Goal: Task Accomplishment & Management: Manage account settings

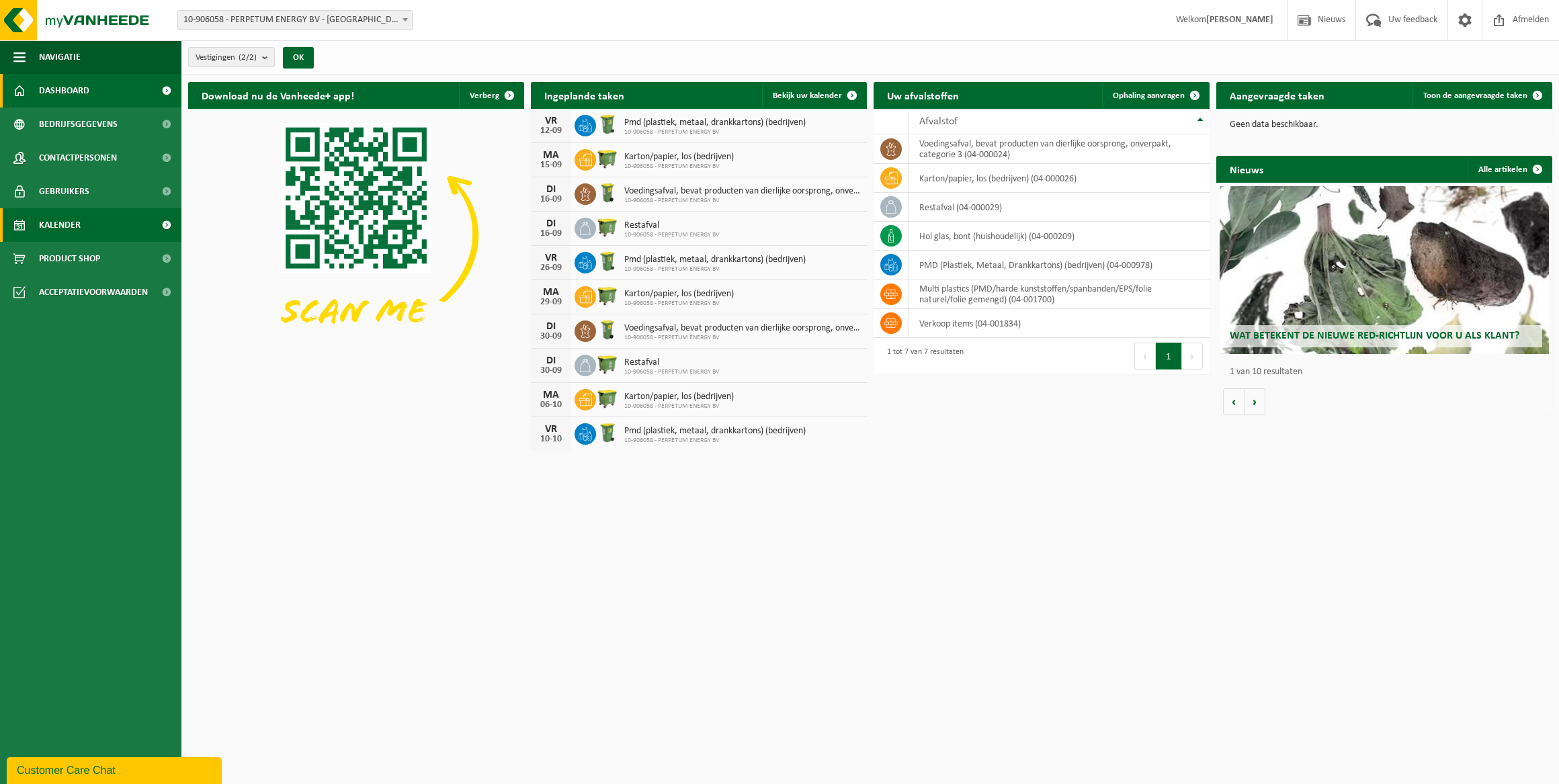
click at [39, 229] on span "Kalender" at bounding box center [60, 225] width 41 height 34
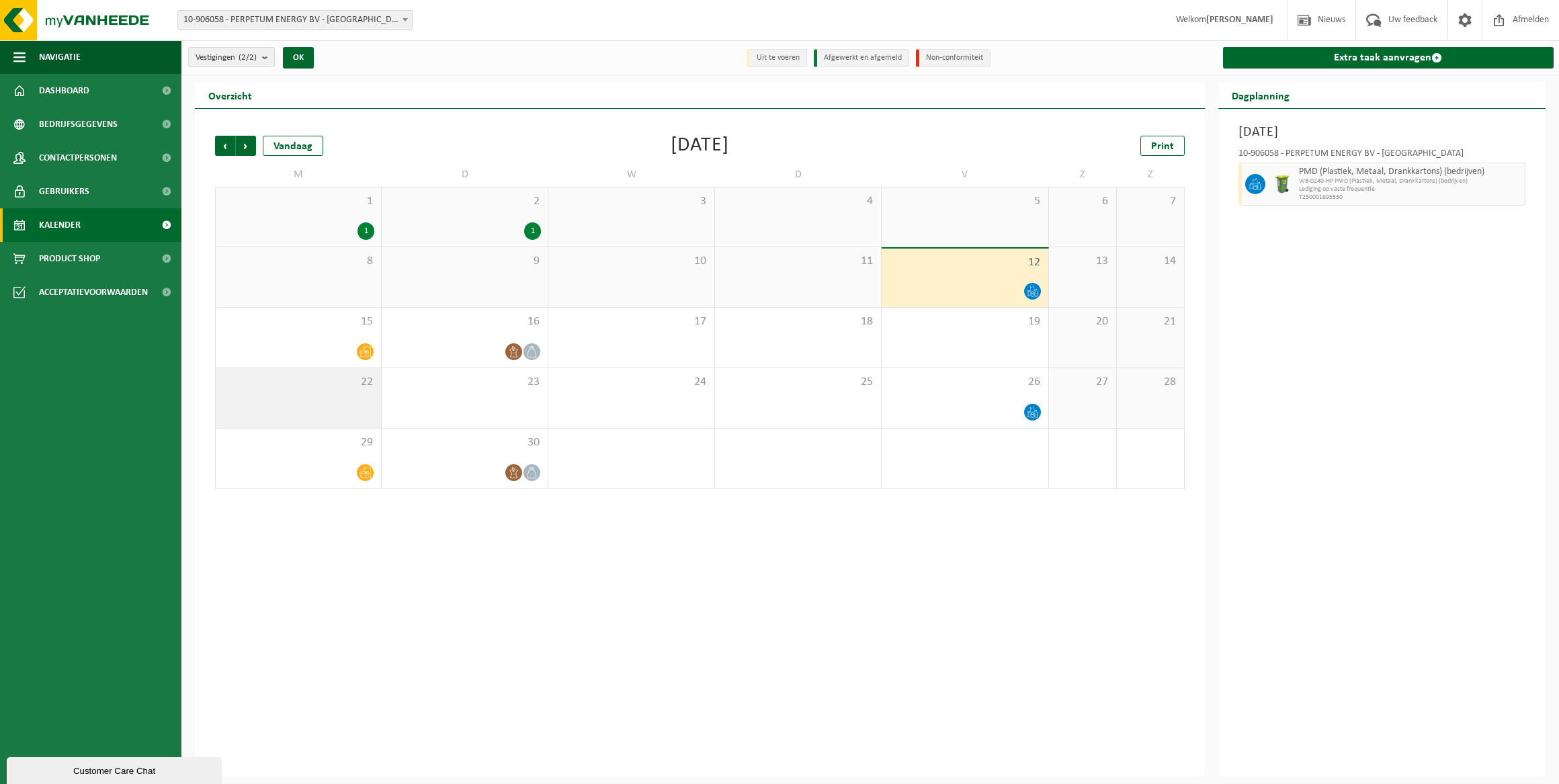
click at [367, 389] on div "22" at bounding box center [298, 397] width 165 height 59
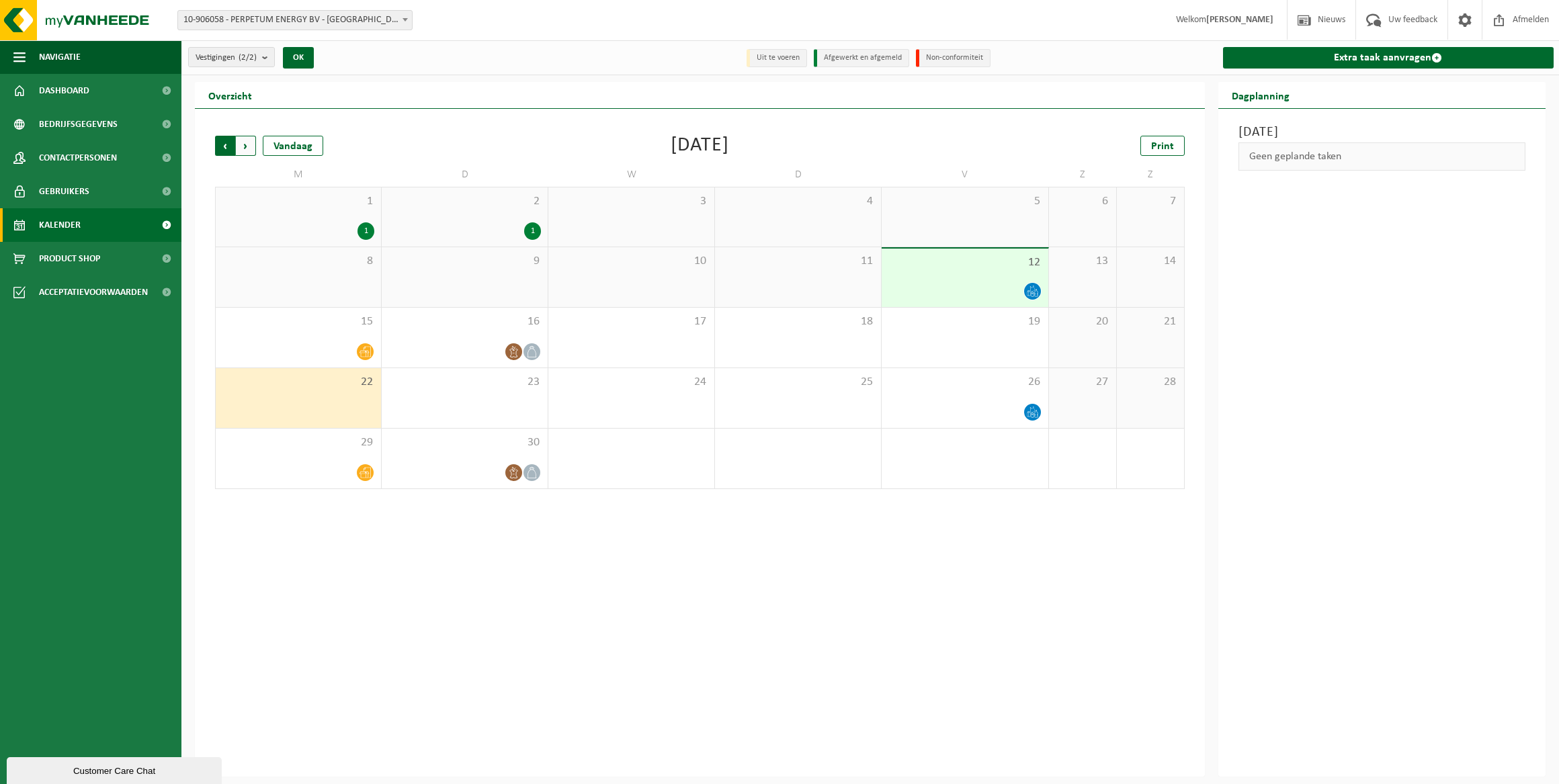
click at [249, 147] on span "Volgende" at bounding box center [246, 145] width 20 height 20
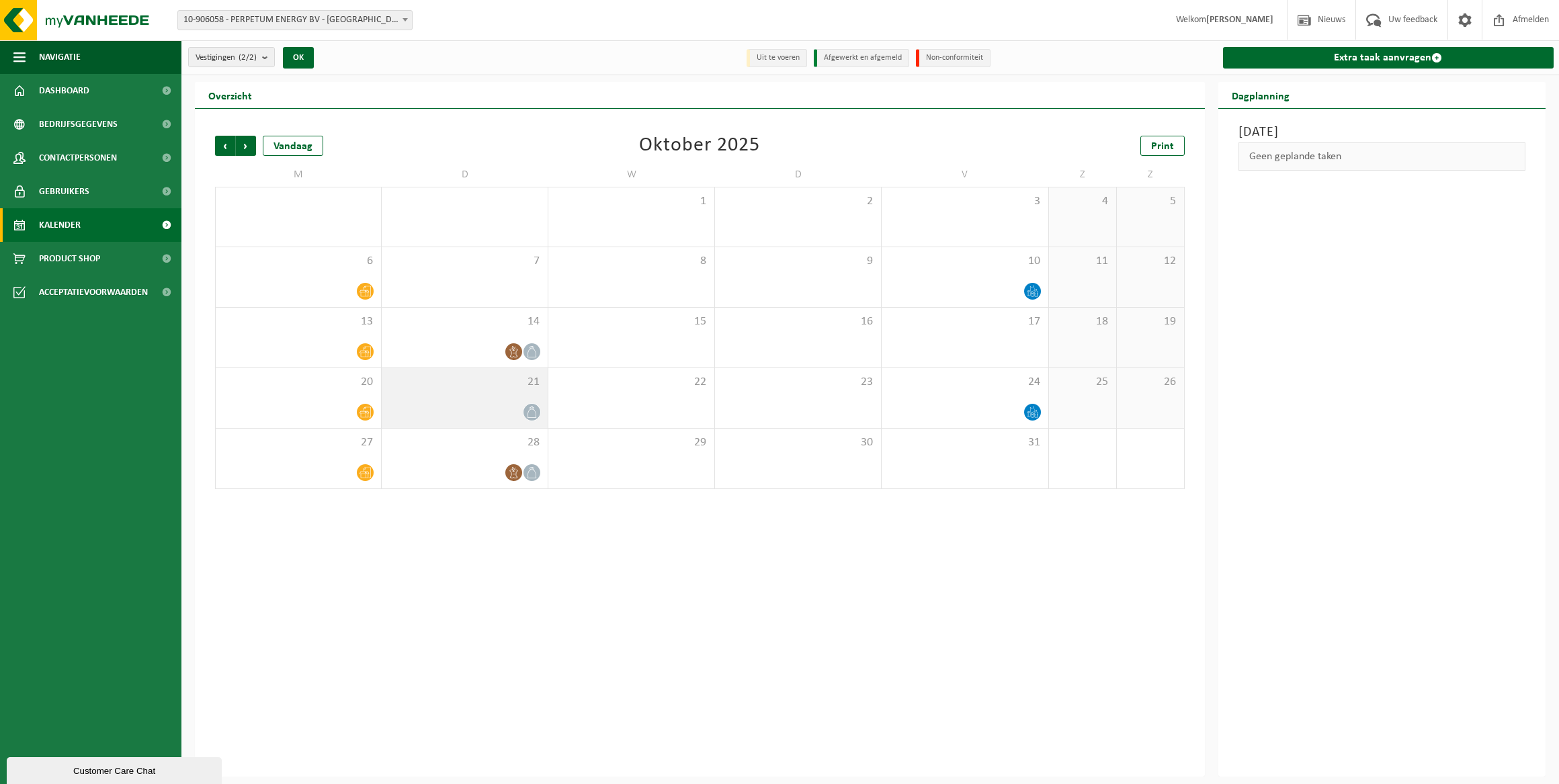
click at [537, 411] on span at bounding box center [532, 411] width 17 height 17
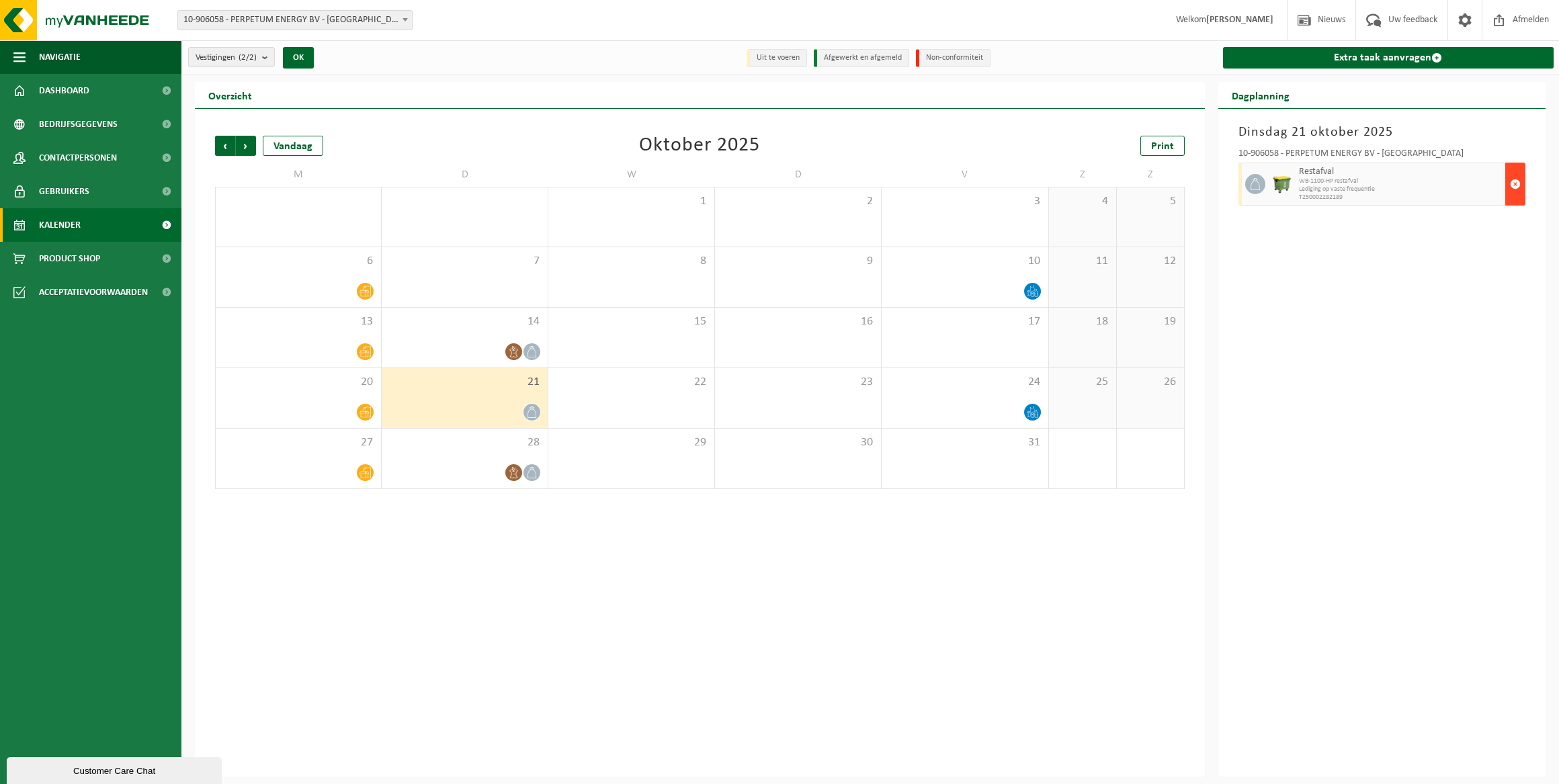
click at [1511, 181] on span "button" at bounding box center [1514, 183] width 11 height 27
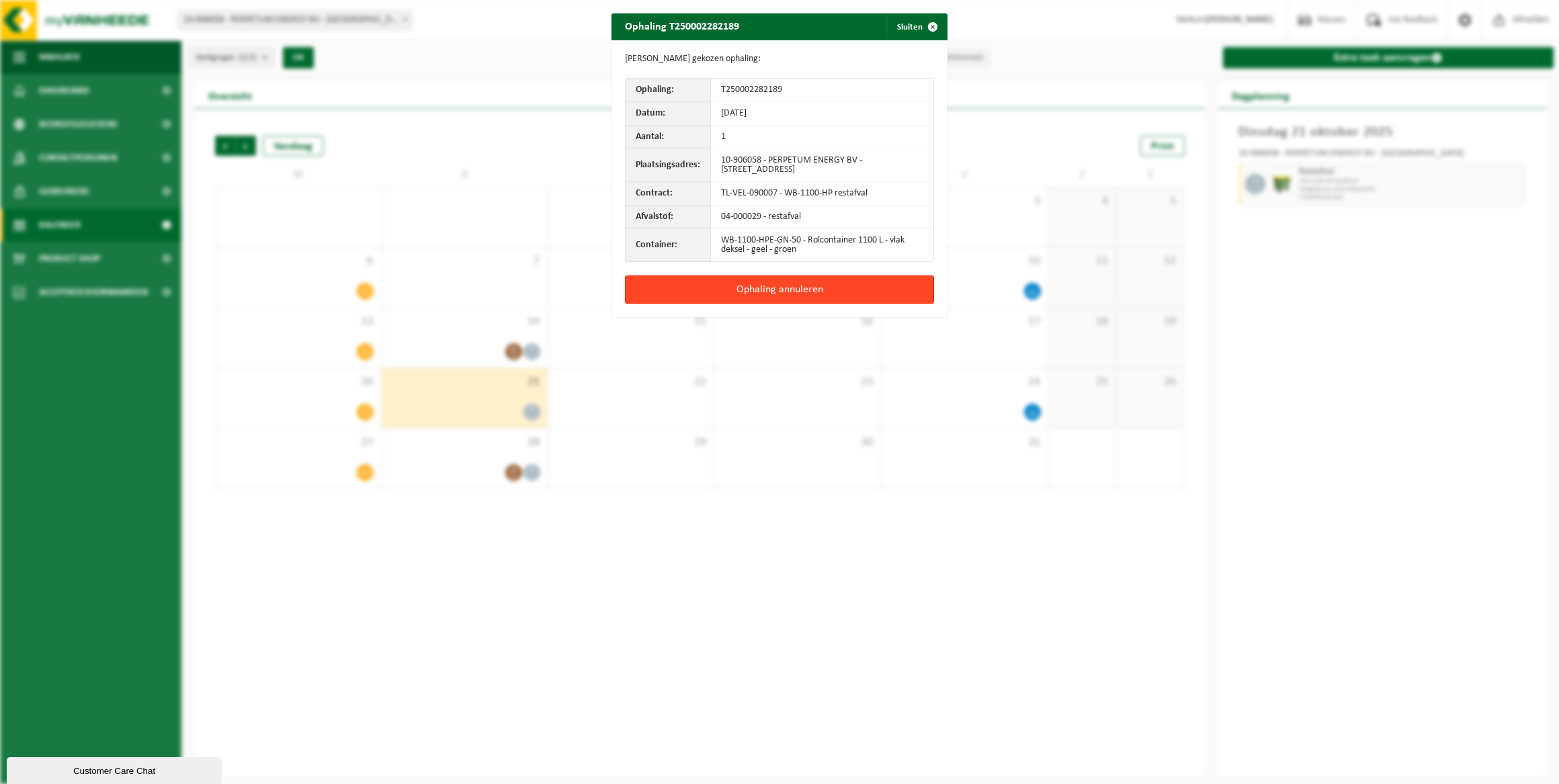
click at [719, 296] on button "Ophaling annuleren" at bounding box center [780, 289] width 309 height 28
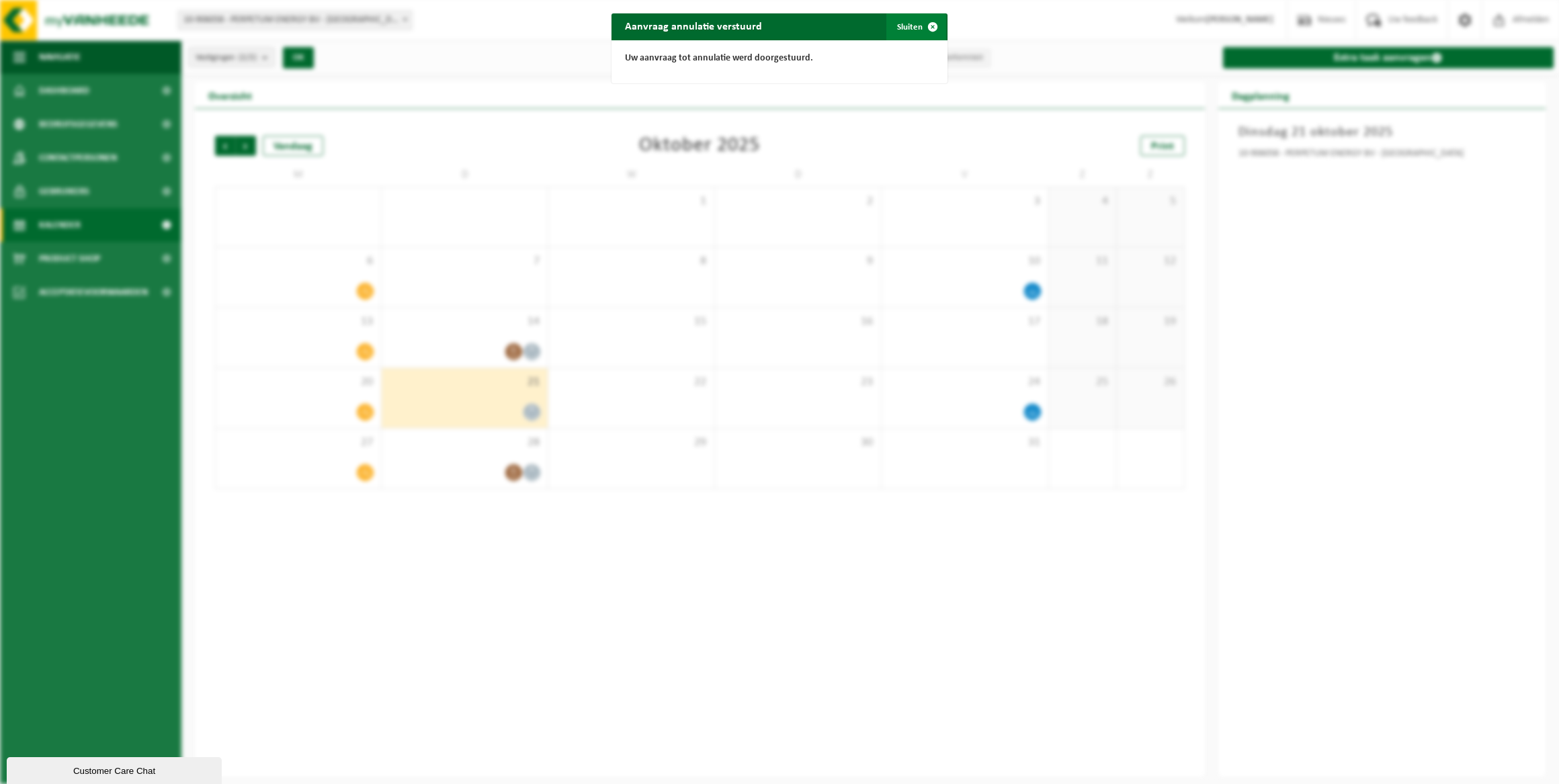
click at [910, 20] on button "Sluiten" at bounding box center [916, 26] width 60 height 27
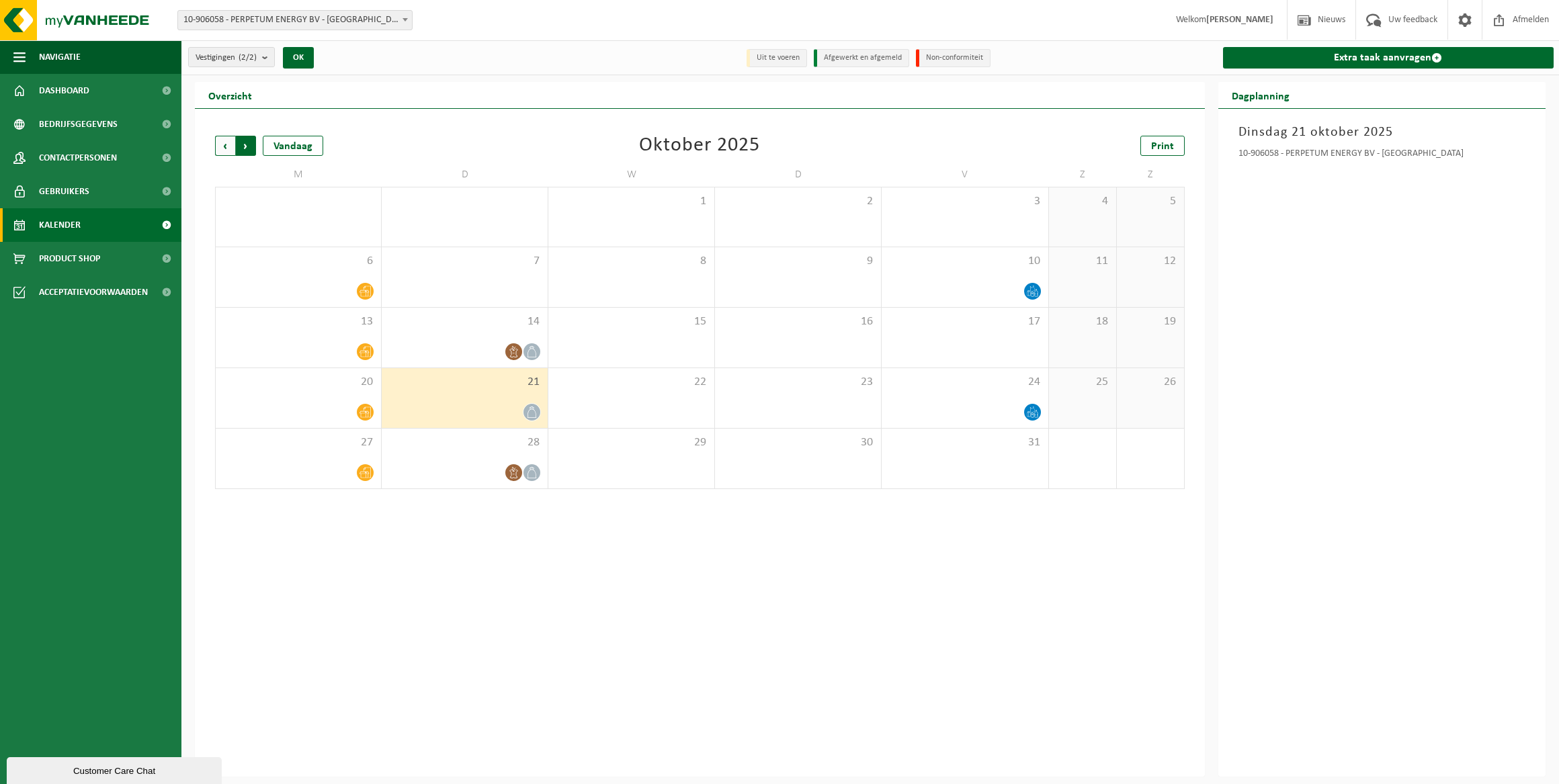
click at [224, 150] on span "Vorige" at bounding box center [225, 145] width 20 height 20
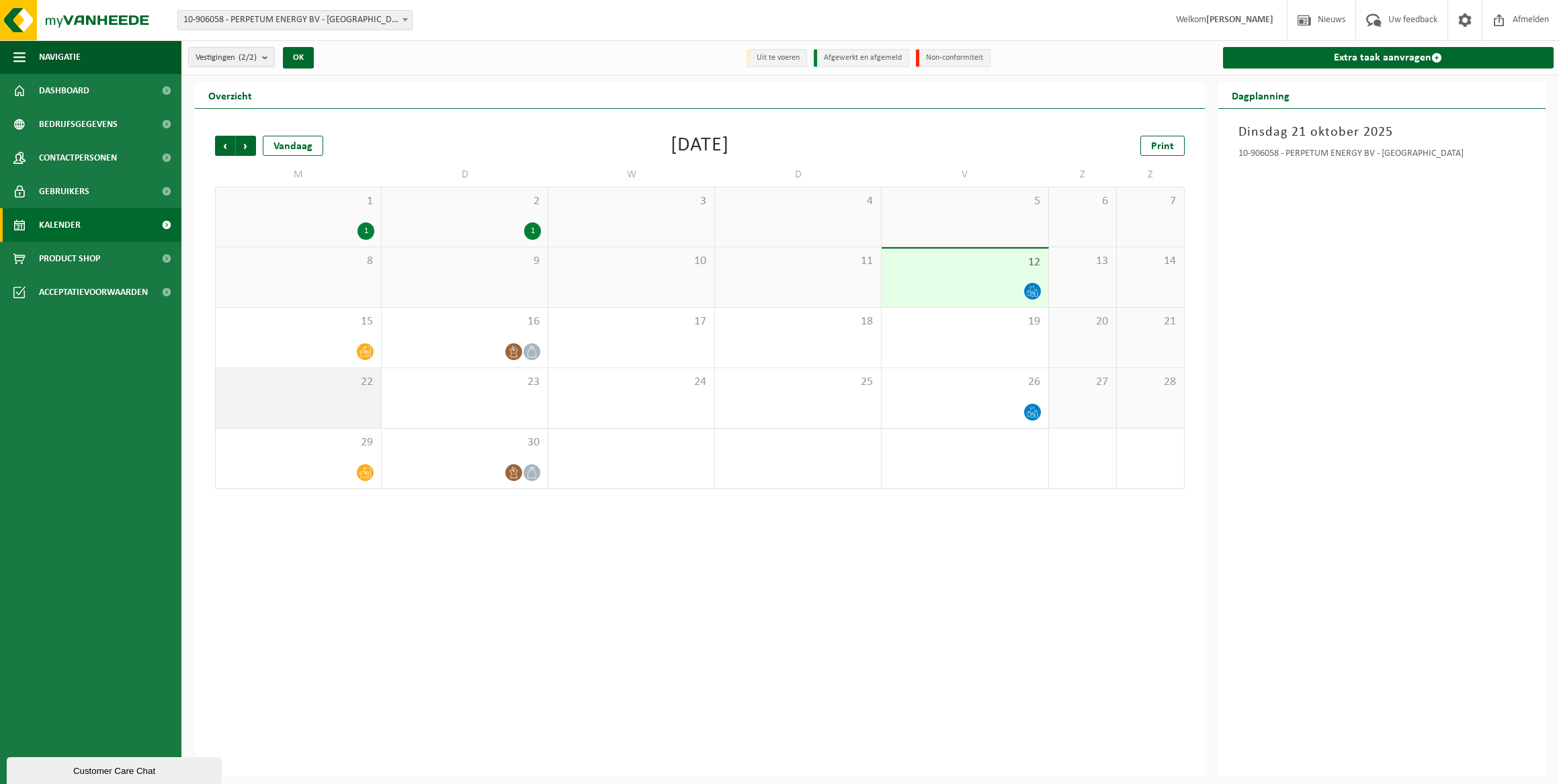
click at [363, 400] on div "22" at bounding box center [298, 397] width 165 height 59
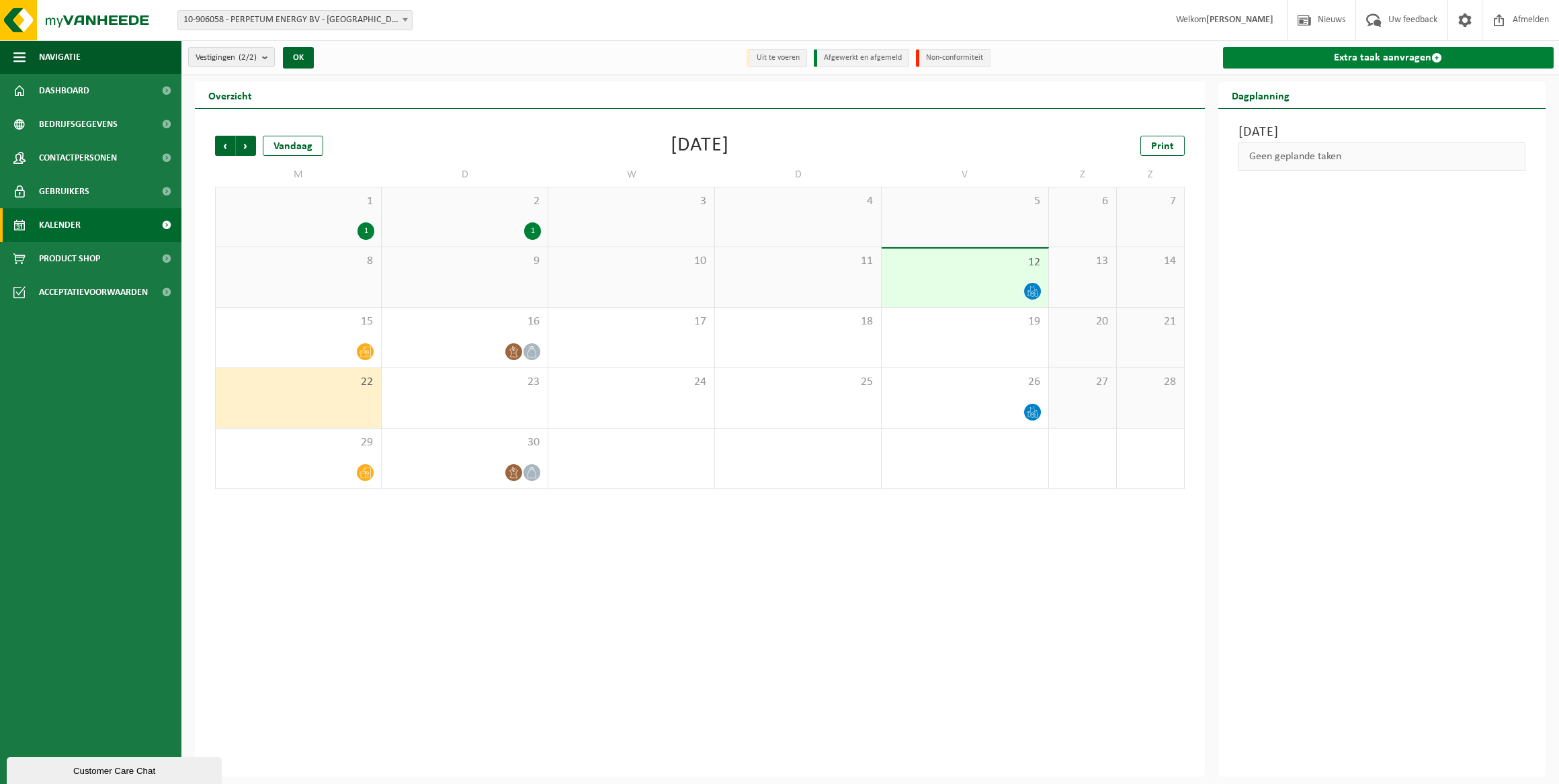
click at [1375, 51] on link "Extra taak aanvragen" at bounding box center [1388, 58] width 331 height 21
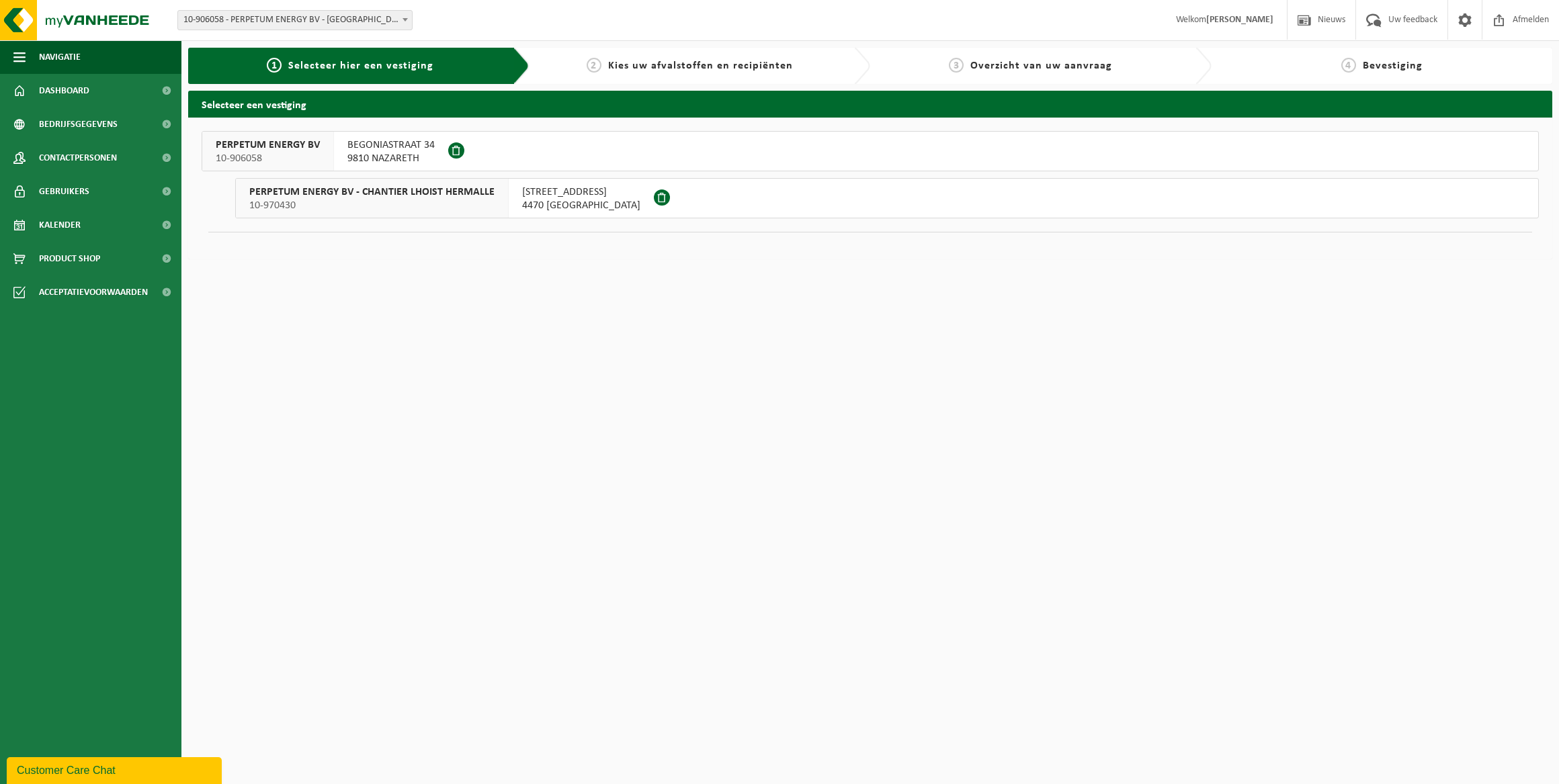
click at [390, 158] on span "9810 NAZARETH" at bounding box center [391, 159] width 88 height 13
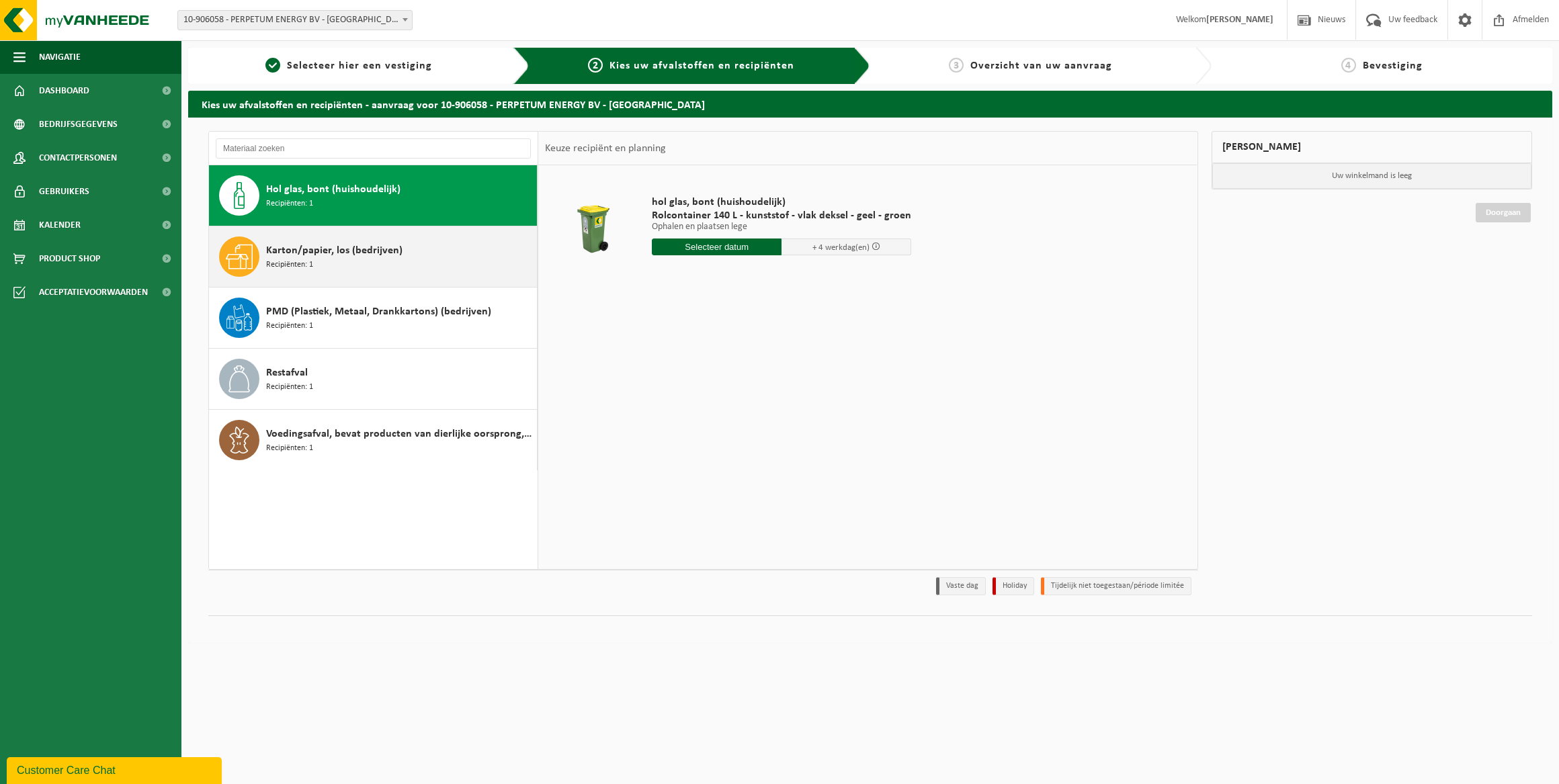
click at [360, 240] on div "Karton/papier, los (bedrijven) Recipiënten: 1" at bounding box center [399, 256] width 267 height 40
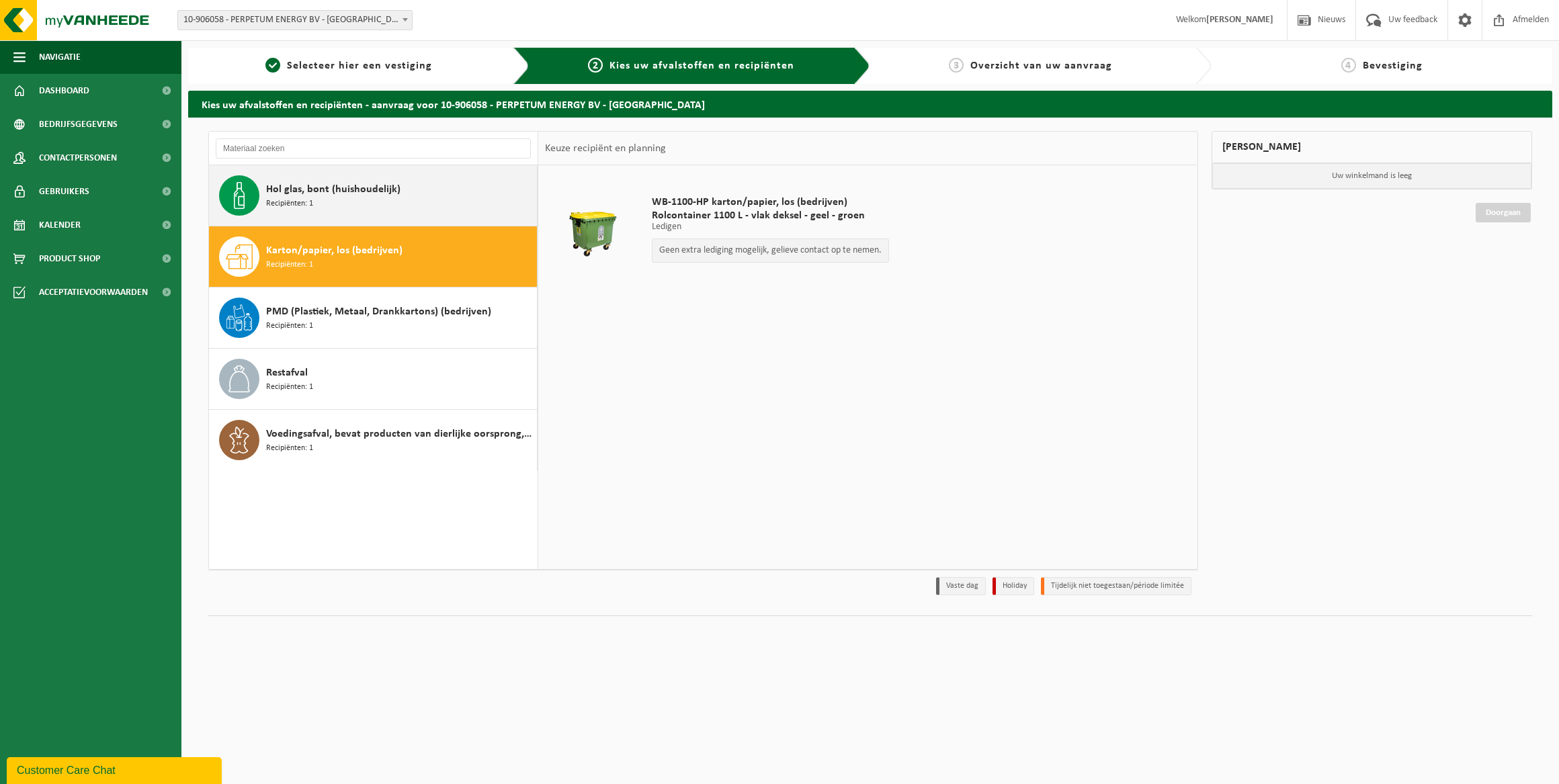
click at [344, 192] on span "Hol glas, bont (huishoudelijk)" at bounding box center [333, 189] width 135 height 17
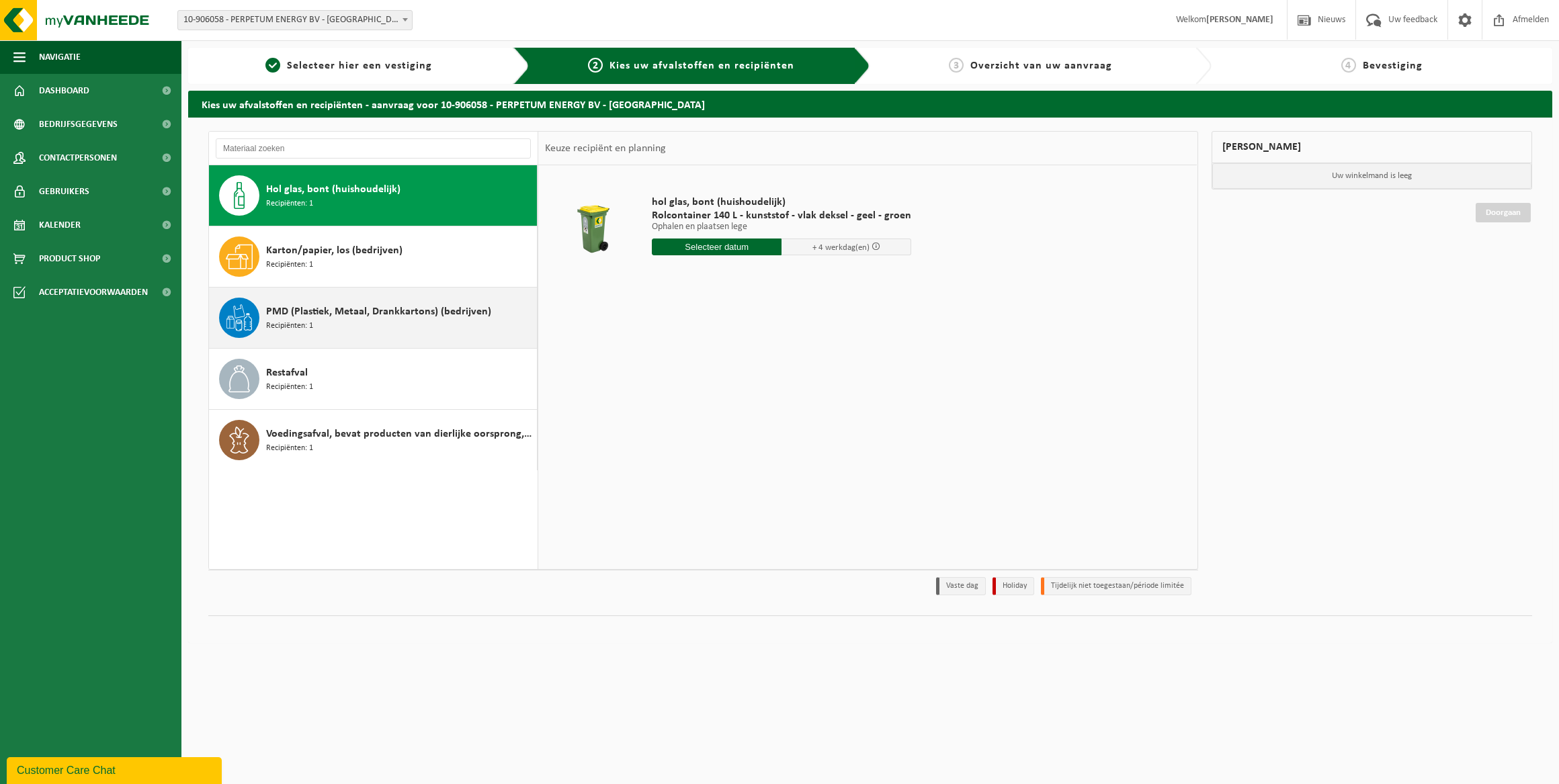
click at [291, 303] on span "PMD (Plastiek, Metaal, Drankkartons) (bedrijven)" at bounding box center [379, 311] width 225 height 17
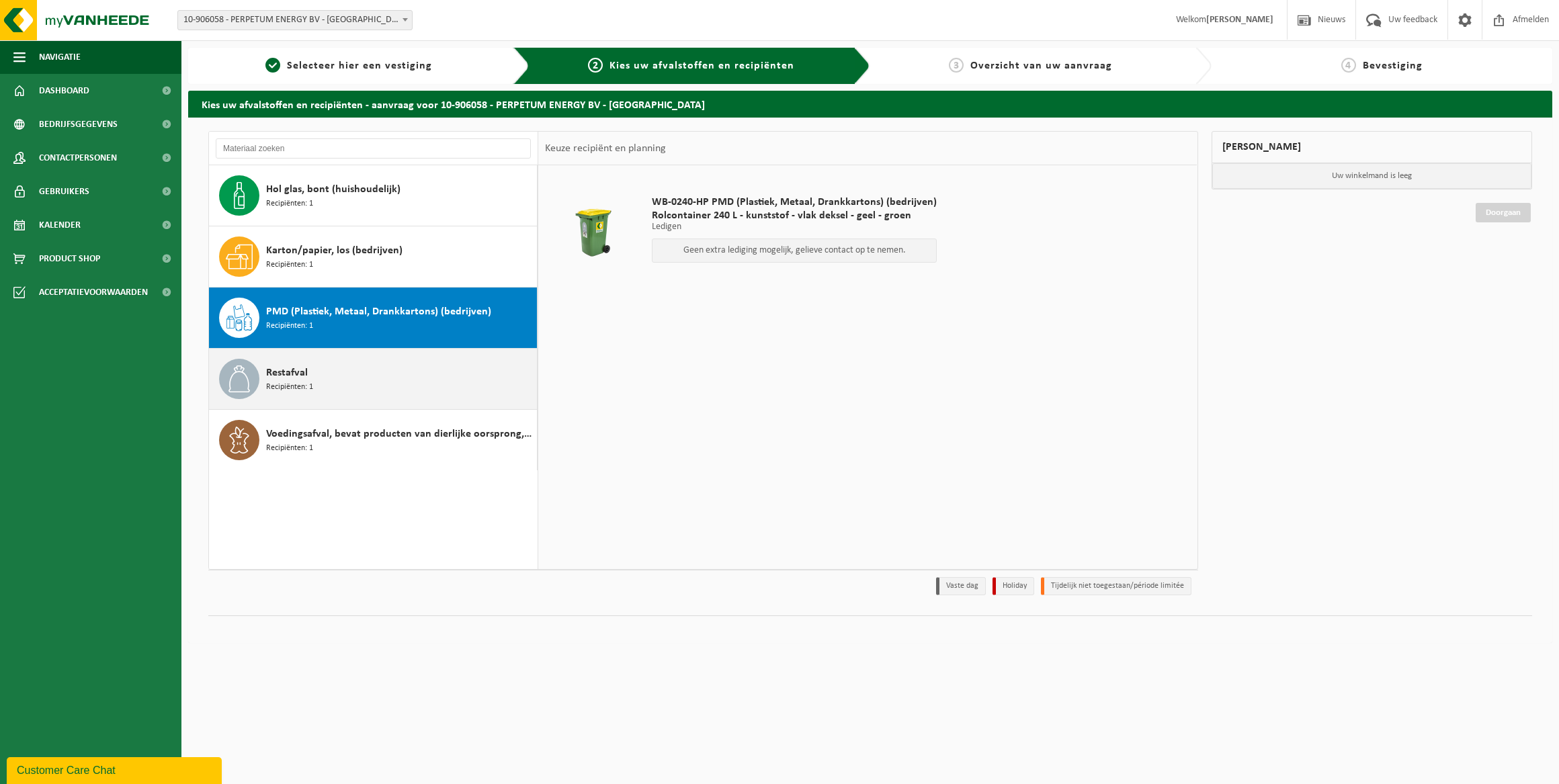
click at [300, 397] on div "Restafval Recipiënten: 1" at bounding box center [399, 378] width 267 height 40
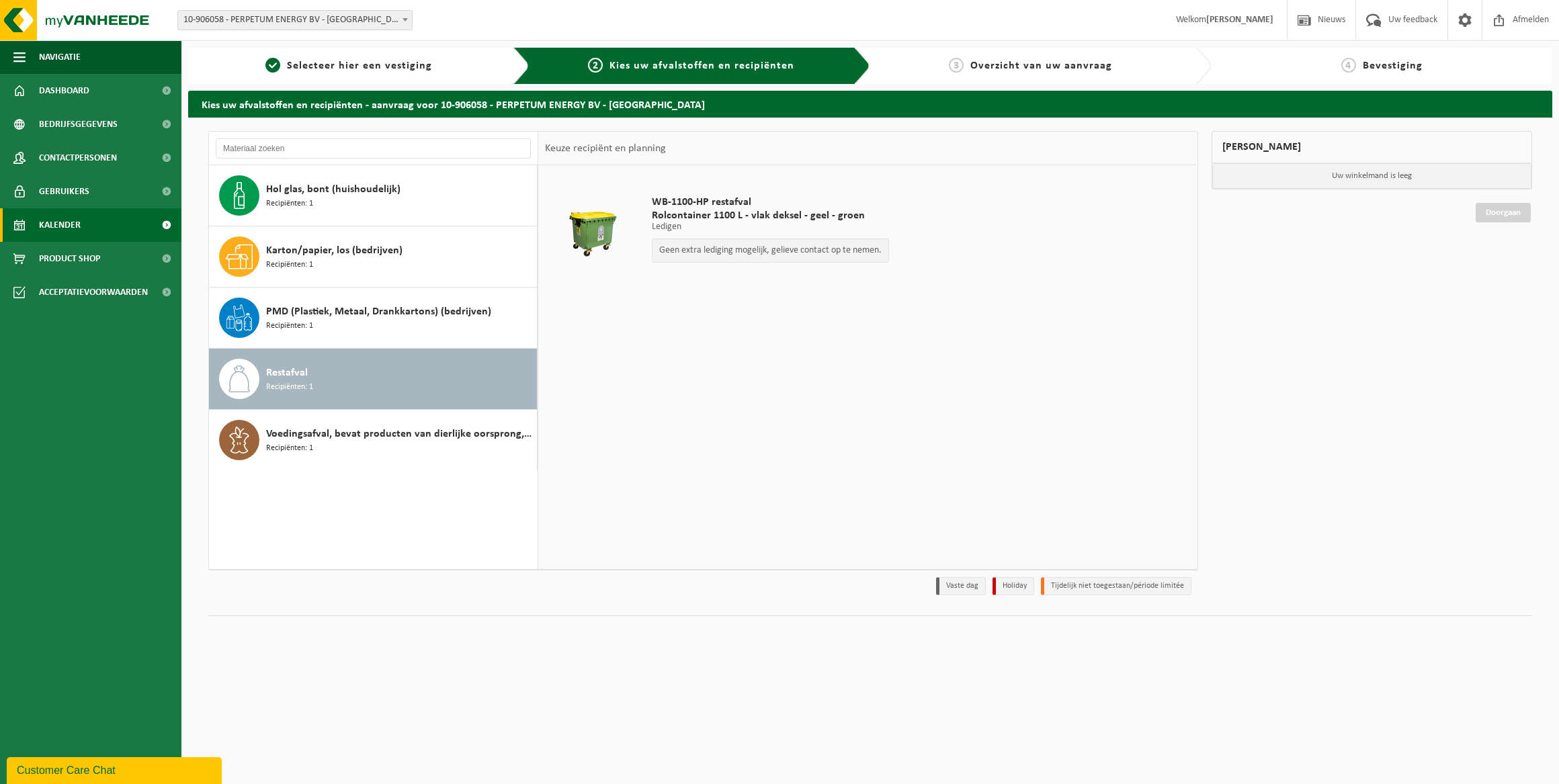
click at [75, 220] on span "Kalender" at bounding box center [60, 225] width 41 height 34
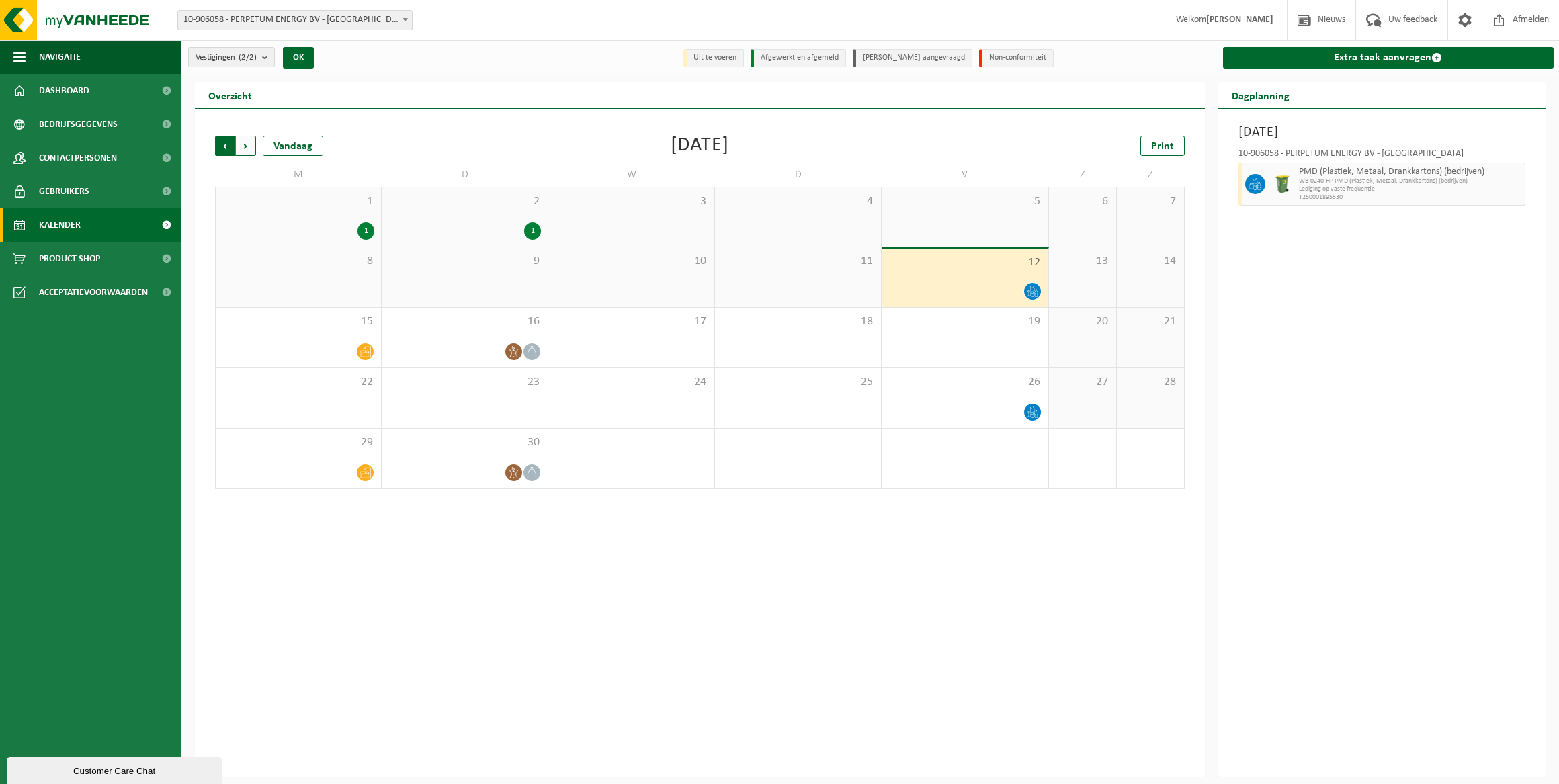
click at [246, 143] on span "Volgende" at bounding box center [246, 145] width 20 height 20
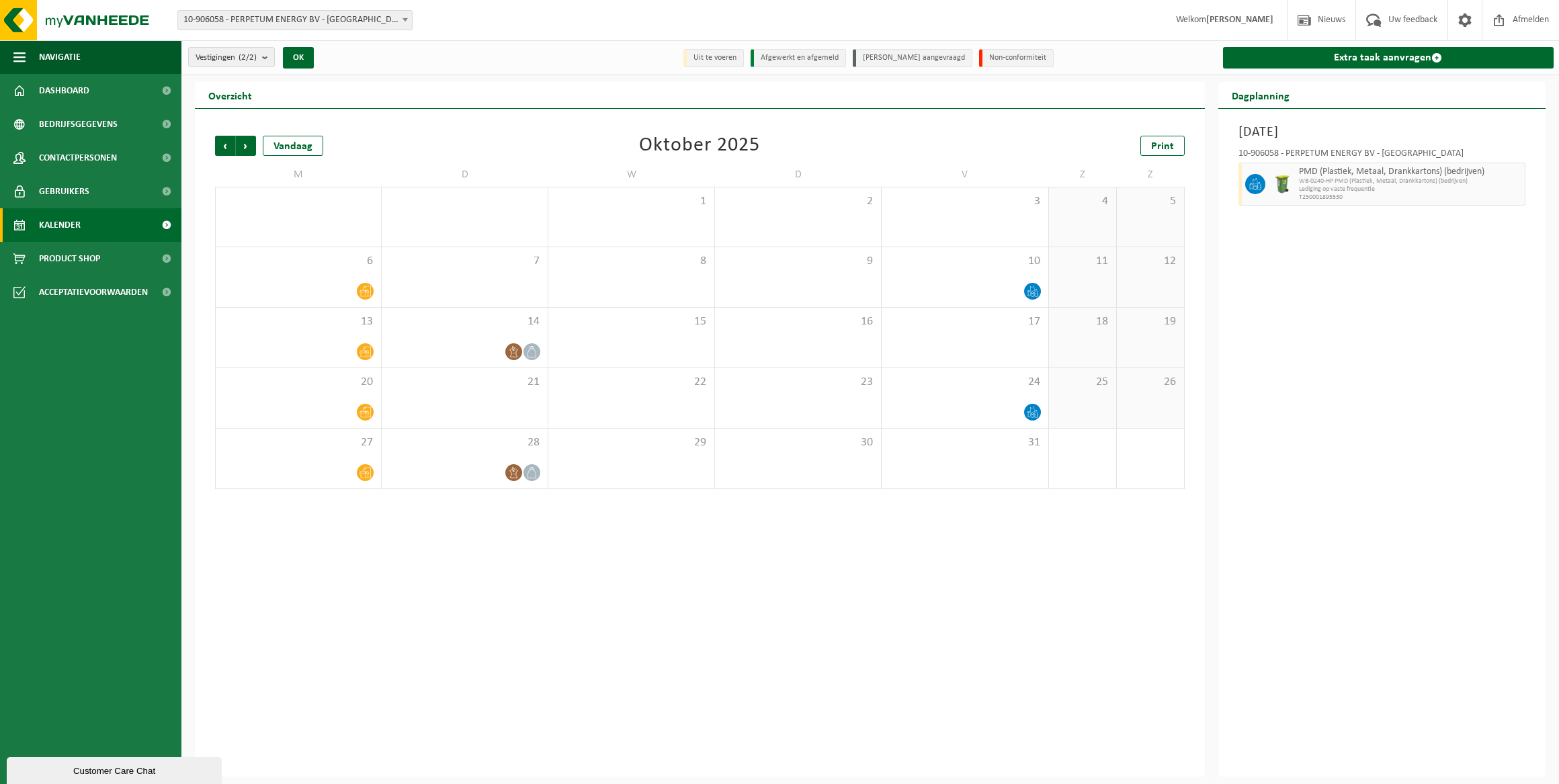
click at [246, 143] on span "Volgende" at bounding box center [246, 145] width 20 height 20
click at [221, 142] on span "Vorige" at bounding box center [225, 145] width 20 height 20
click at [246, 145] on span "Volgende" at bounding box center [246, 145] width 20 height 20
click at [509, 282] on div at bounding box center [465, 291] width 153 height 18
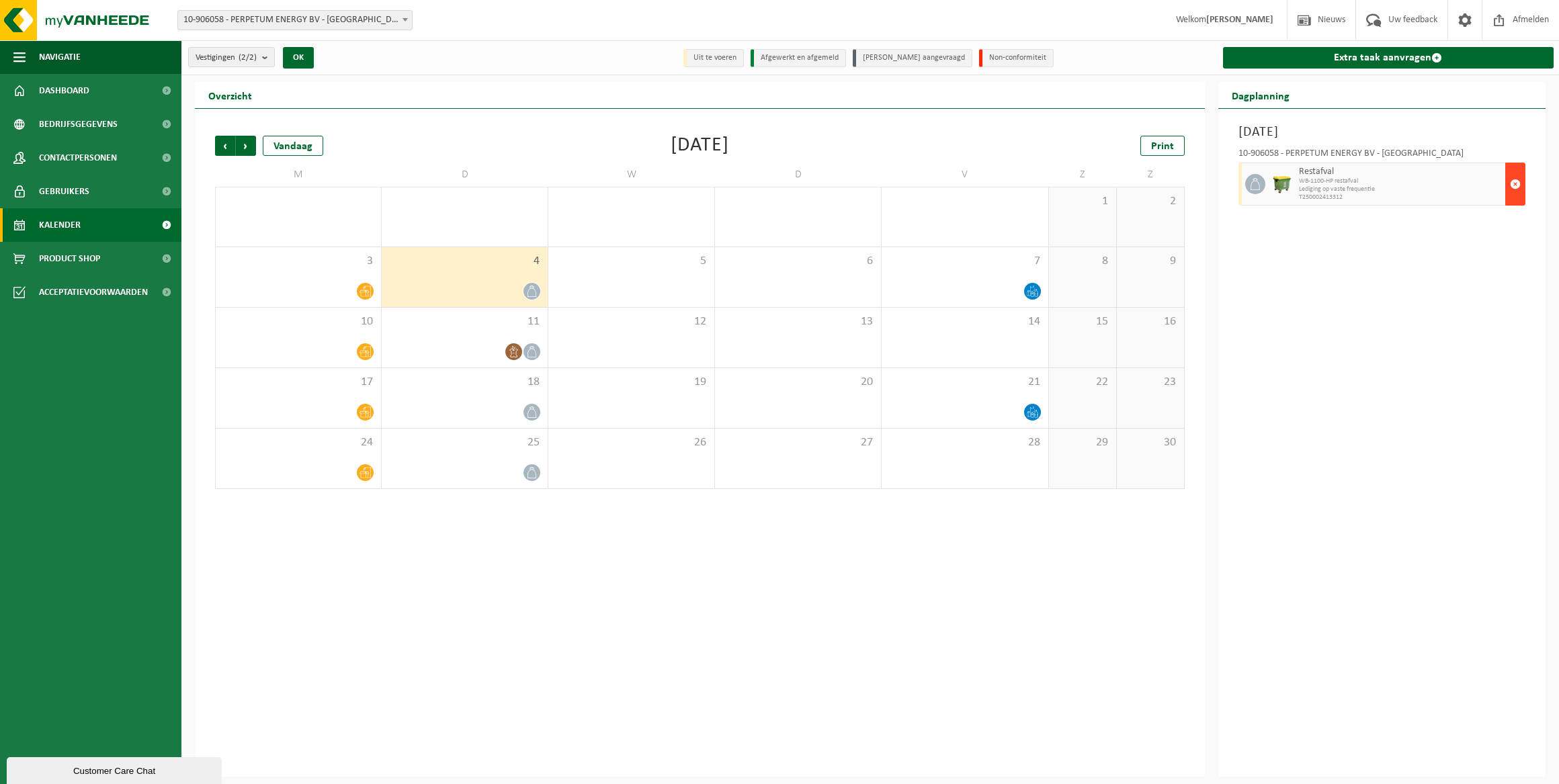
click at [1512, 192] on span "button" at bounding box center [1514, 183] width 11 height 27
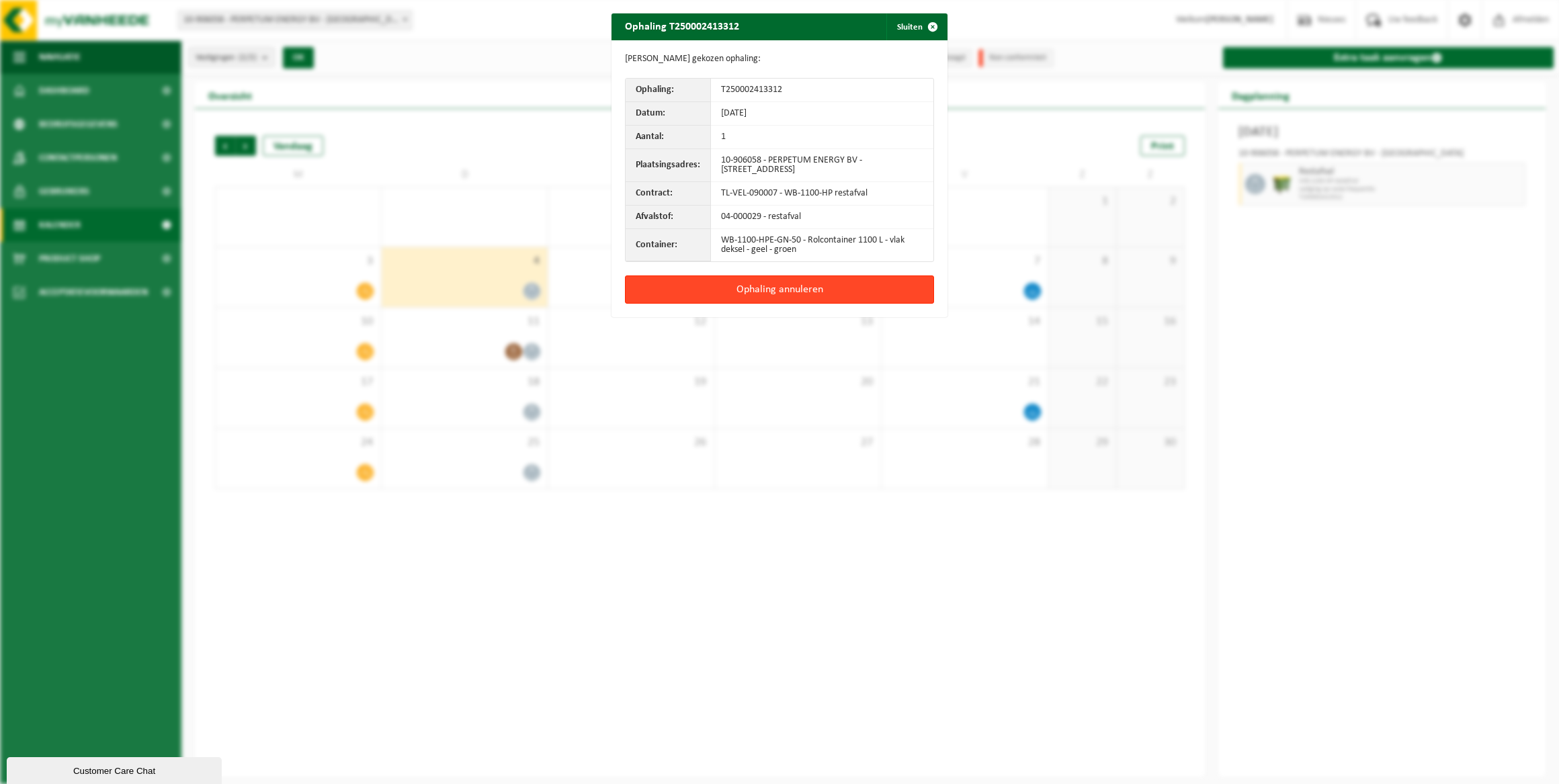
click at [805, 285] on button "Ophaling annuleren" at bounding box center [780, 289] width 309 height 28
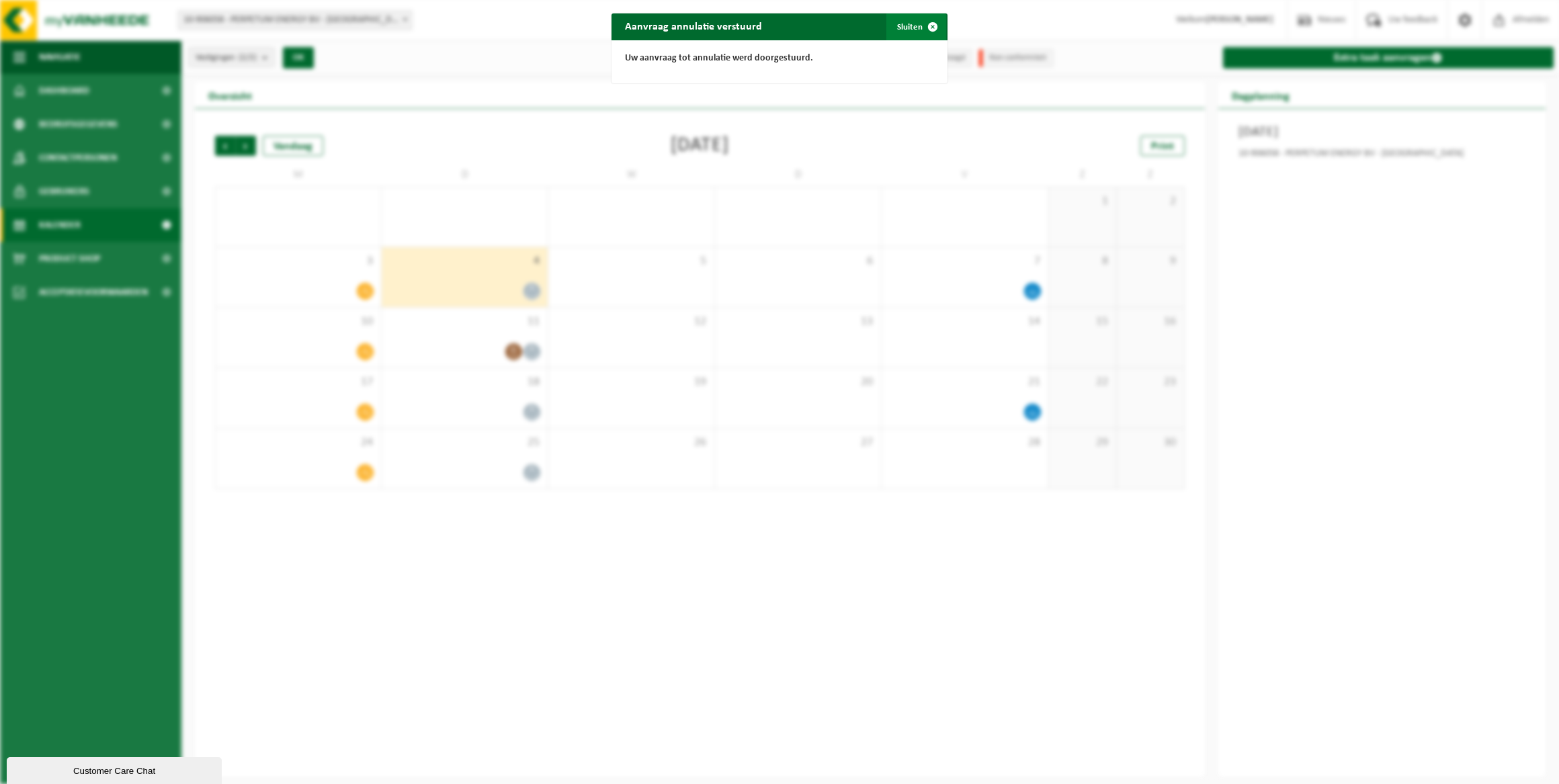
click at [905, 27] on button "Sluiten" at bounding box center [916, 26] width 60 height 27
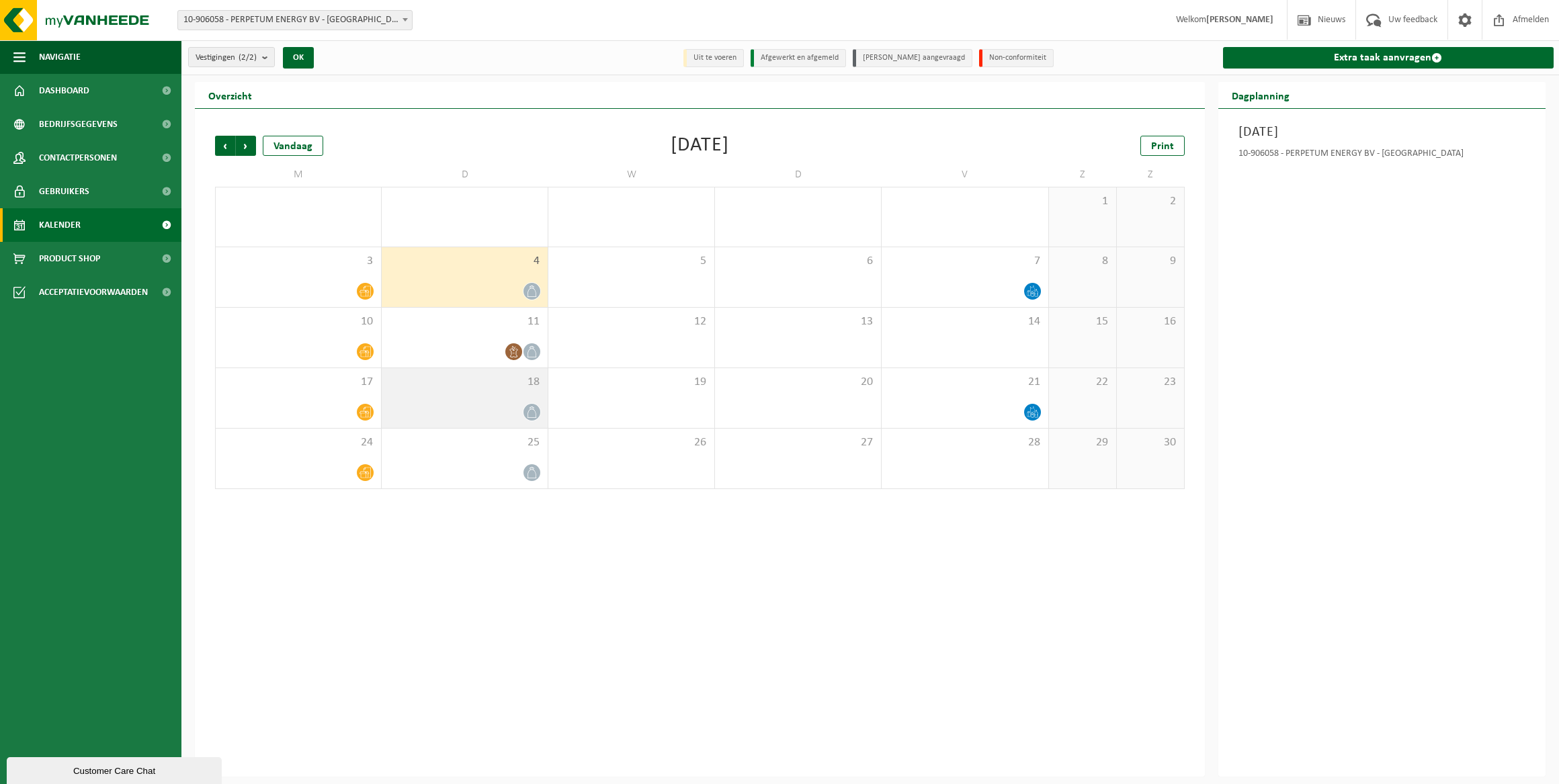
click at [473, 397] on div "18" at bounding box center [465, 397] width 166 height 59
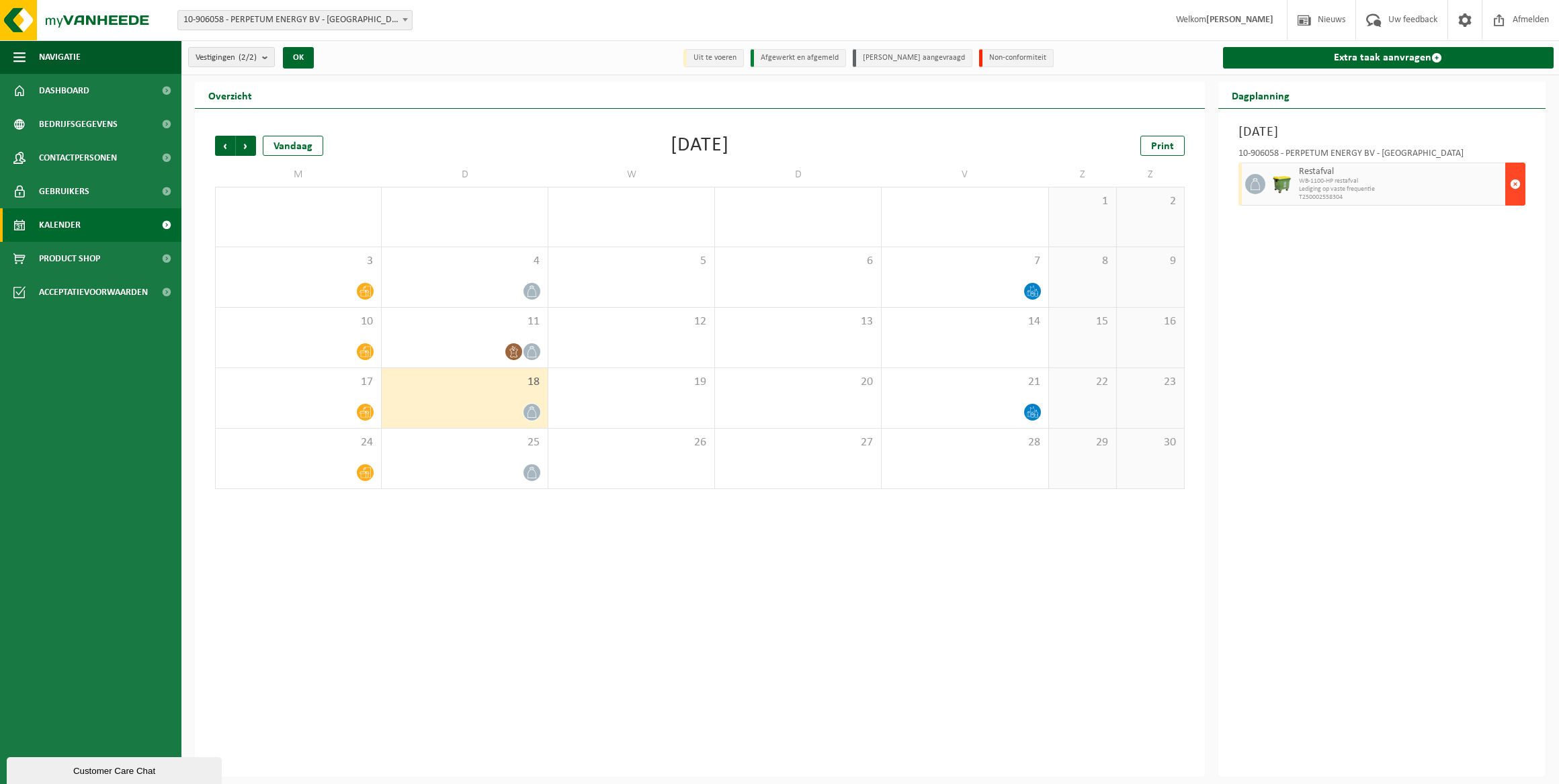
click at [1517, 187] on span "button" at bounding box center [1514, 183] width 11 height 27
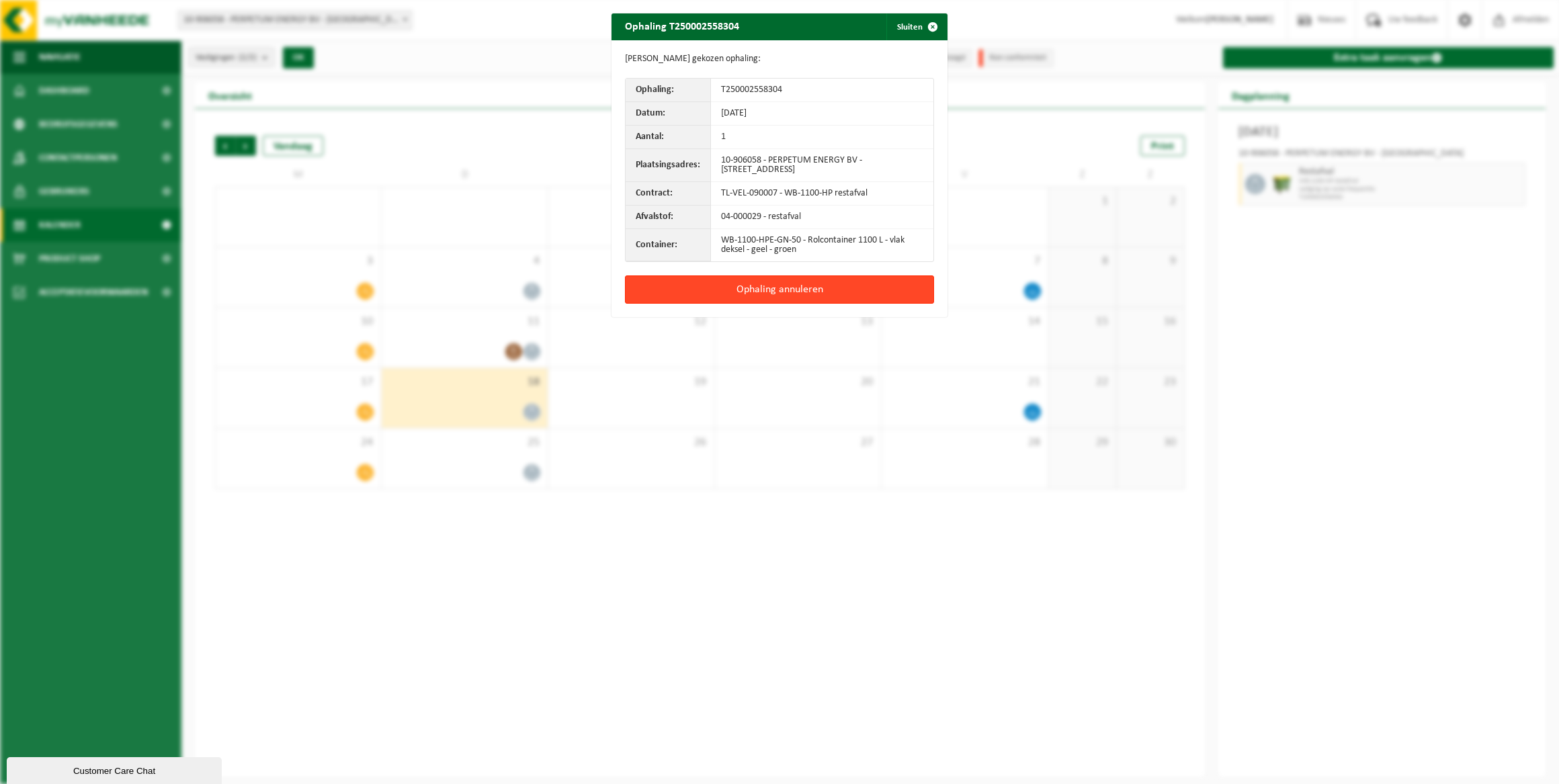
click at [770, 286] on button "Ophaling annuleren" at bounding box center [780, 289] width 309 height 28
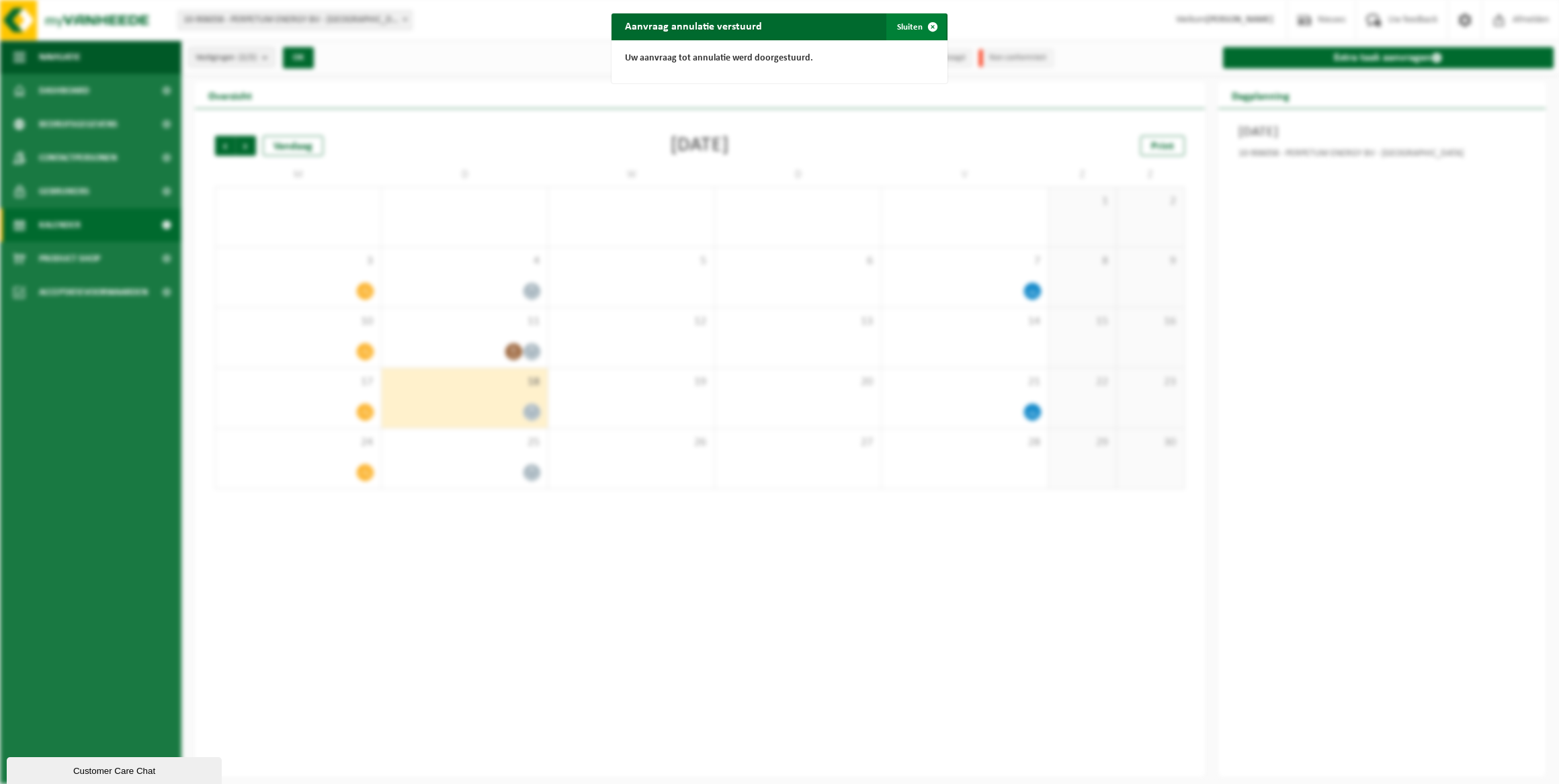
click at [908, 21] on button "Sluiten" at bounding box center [916, 26] width 60 height 27
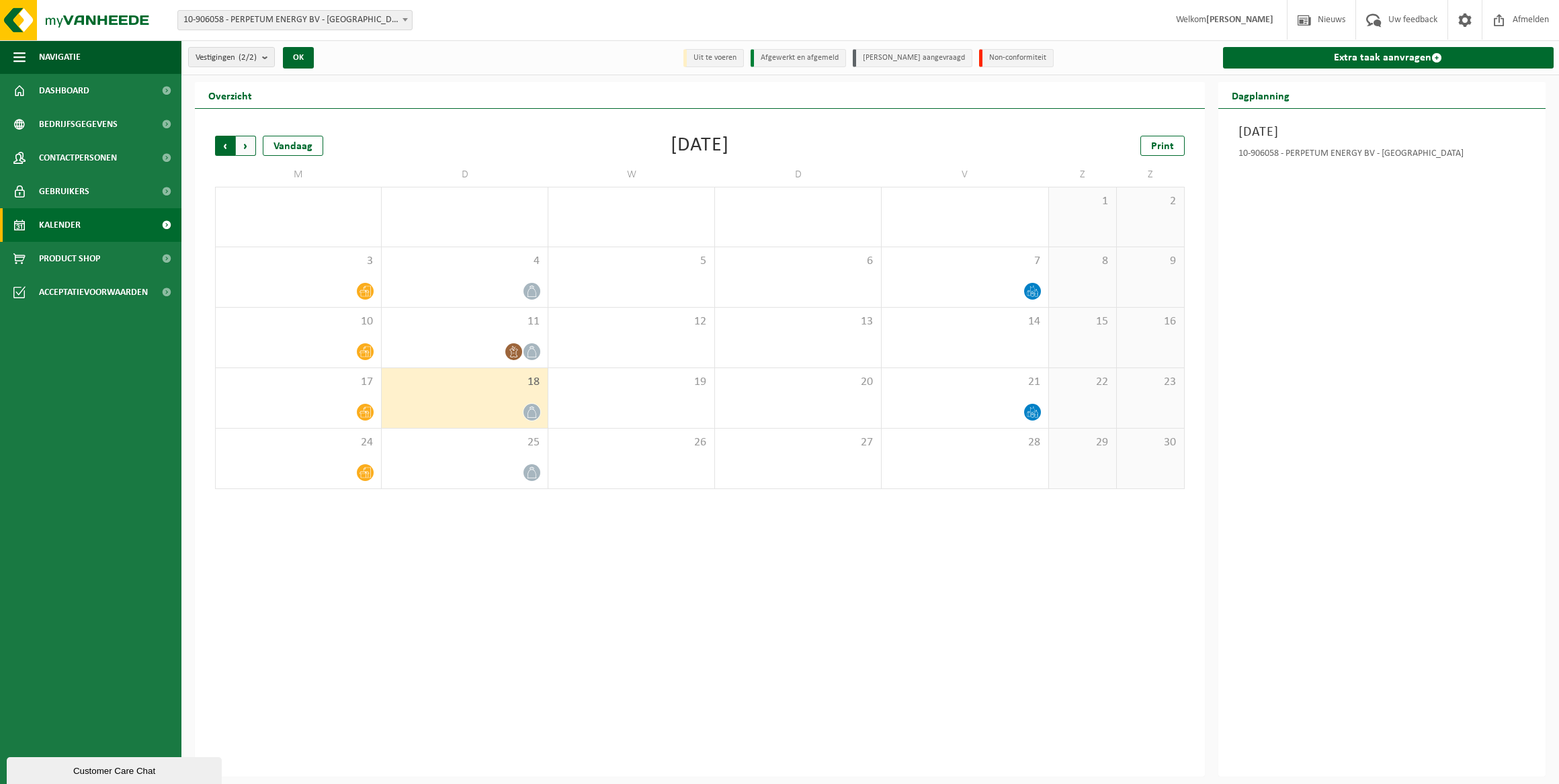
click at [242, 145] on span "Volgende" at bounding box center [246, 145] width 20 height 20
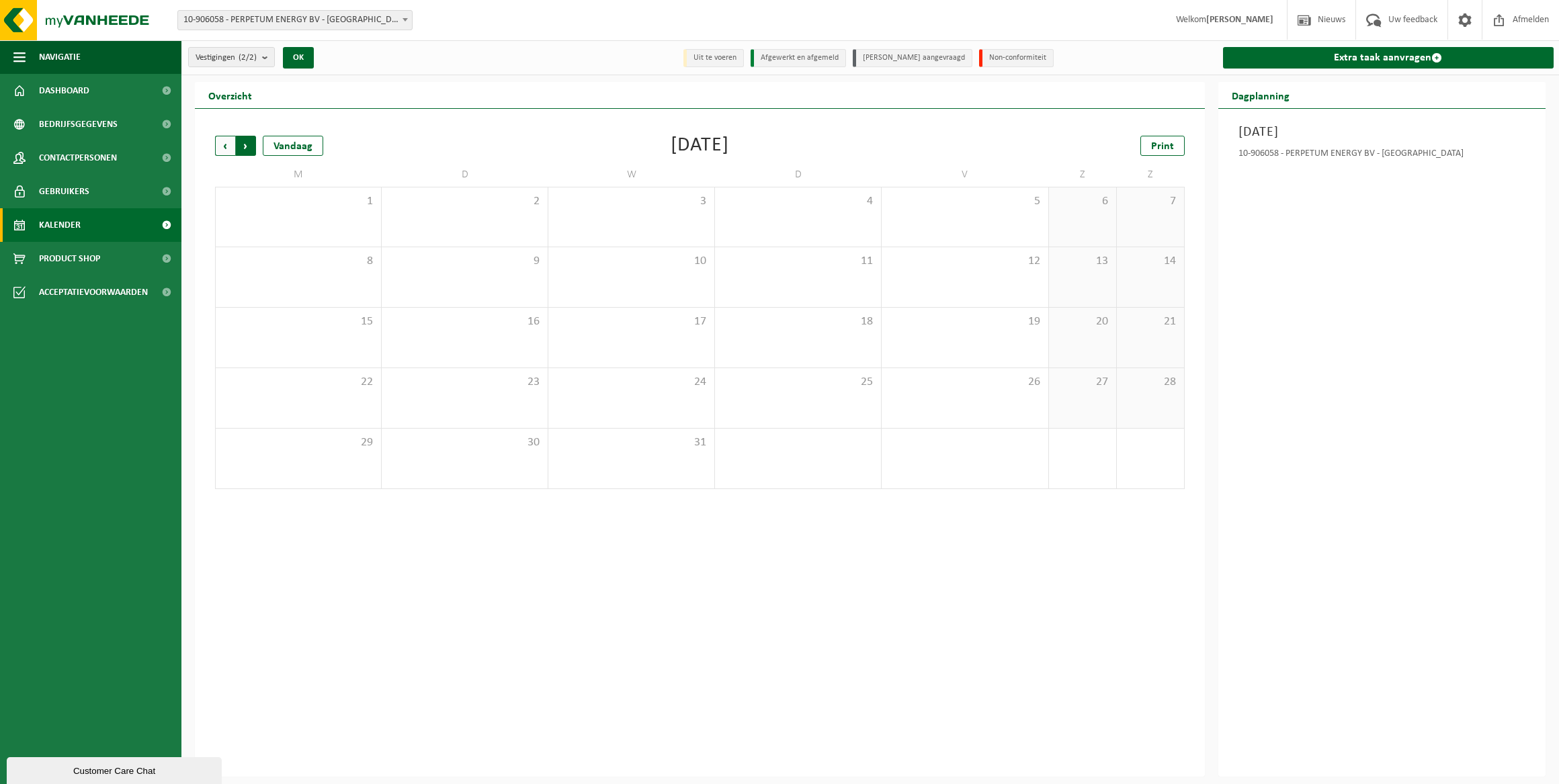
click at [224, 149] on span "Vorige" at bounding box center [225, 145] width 20 height 20
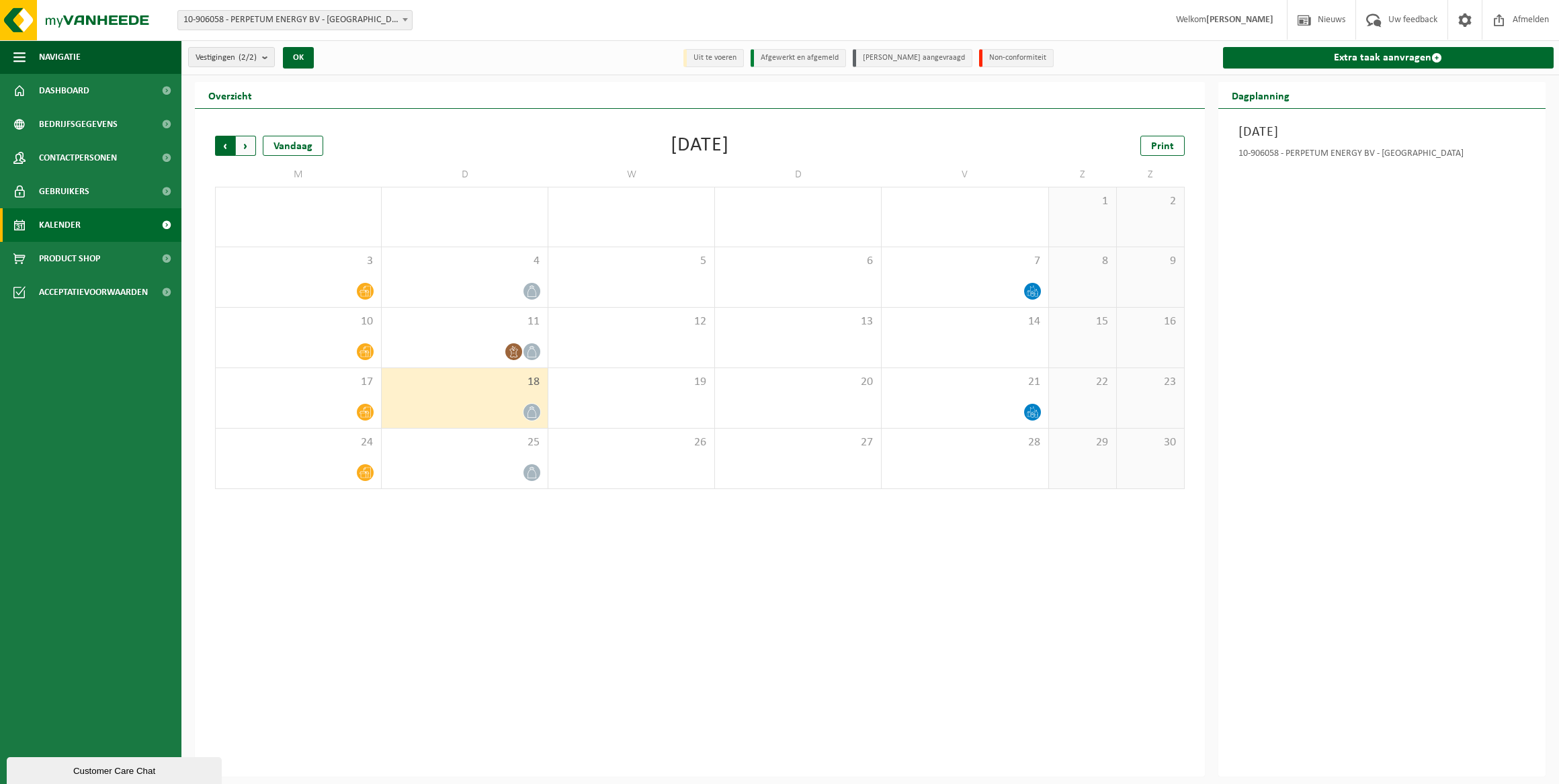
click at [253, 145] on span "Volgende" at bounding box center [246, 145] width 20 height 20
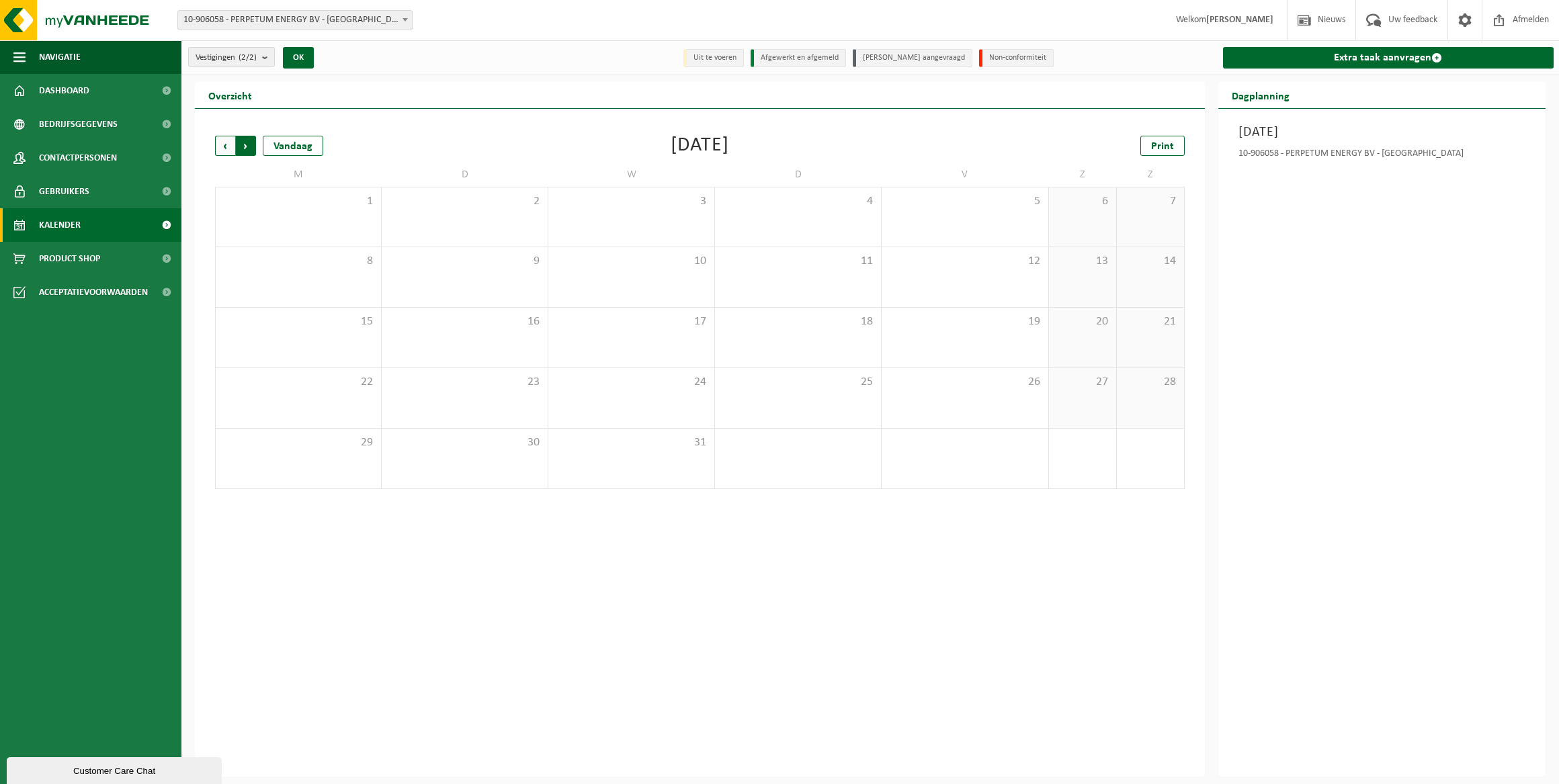
click at [220, 149] on span "Vorige" at bounding box center [225, 145] width 20 height 20
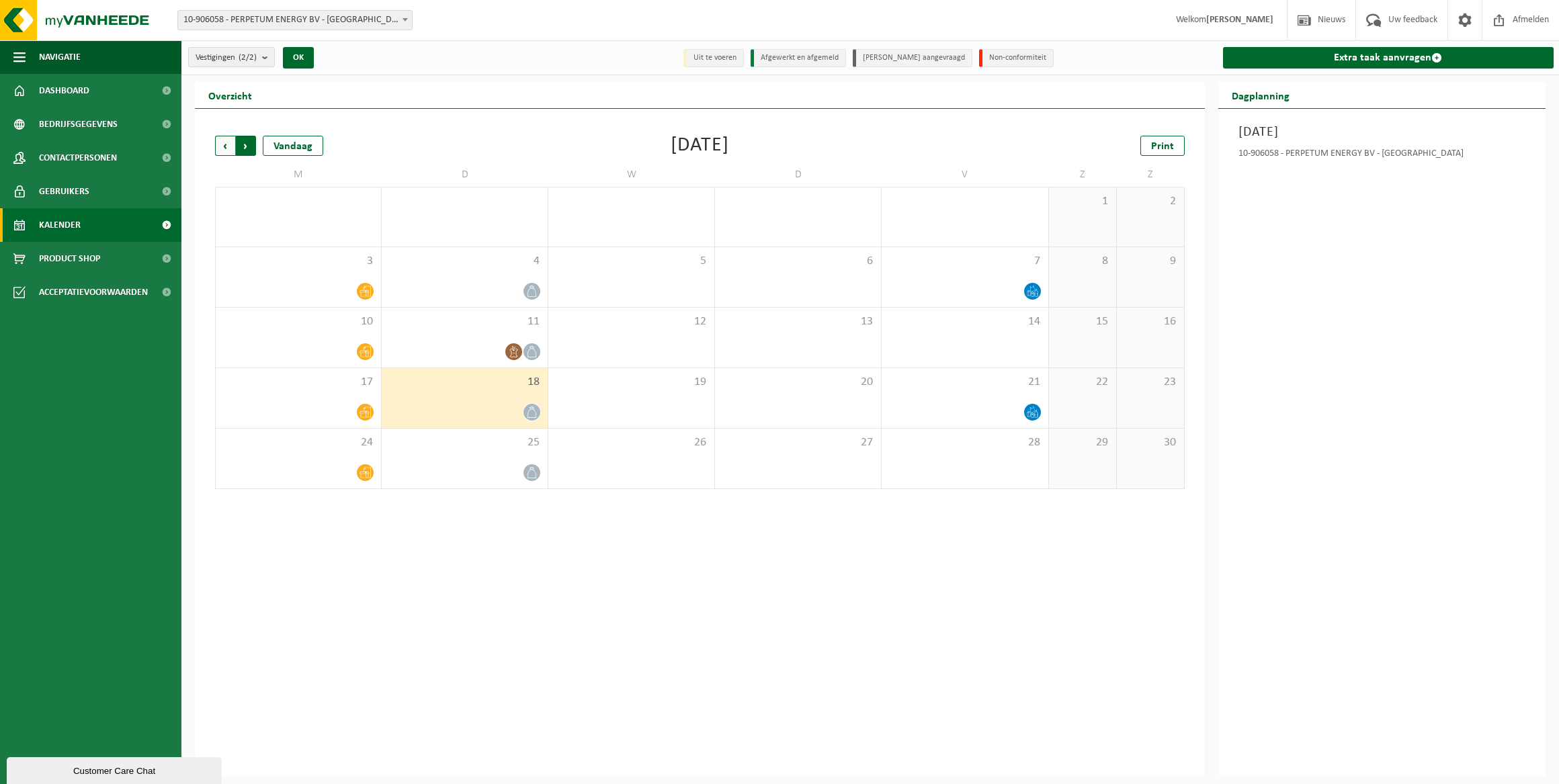
click at [227, 148] on span "Vorige" at bounding box center [225, 145] width 20 height 20
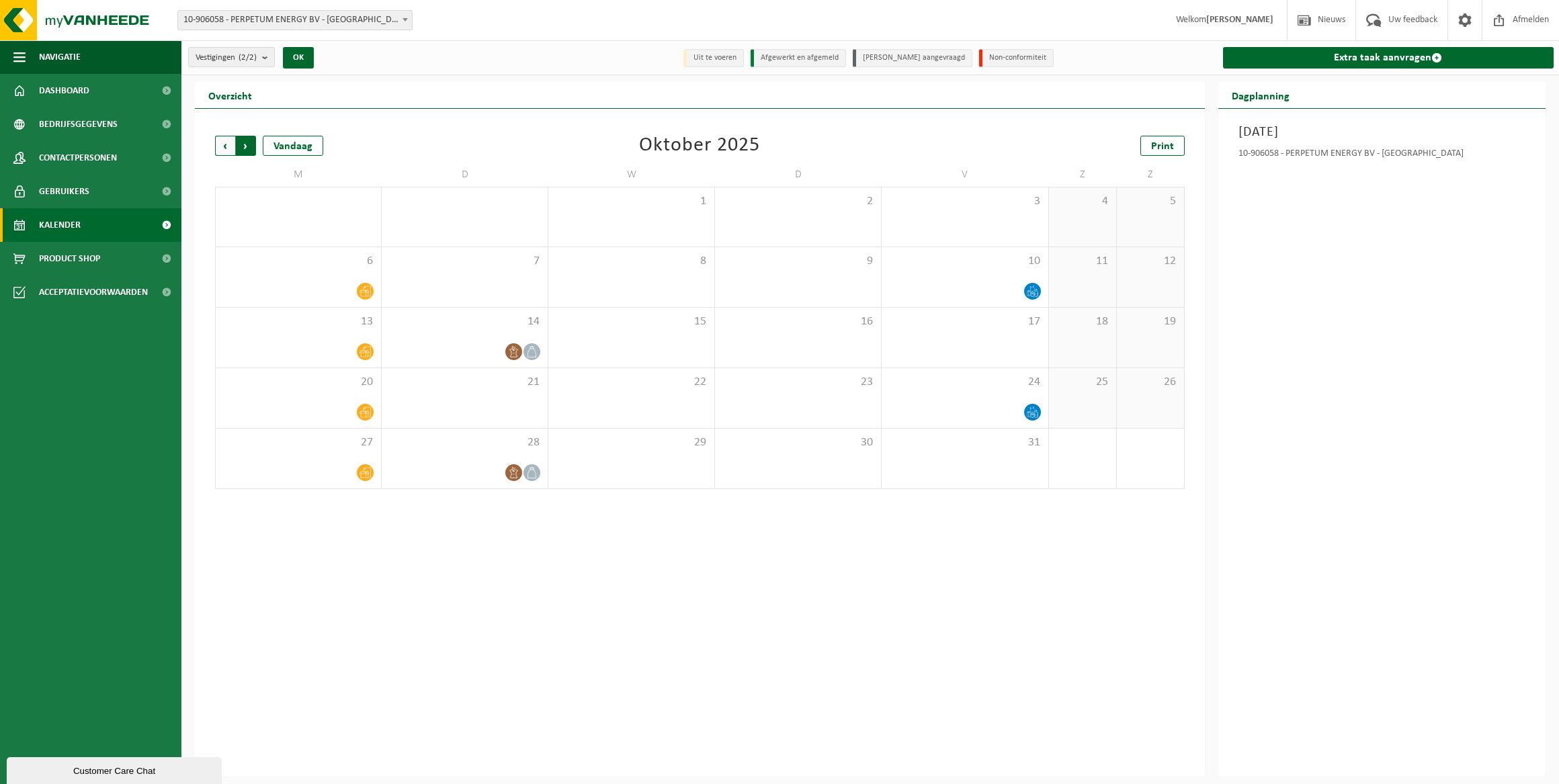
click at [217, 147] on span "Vorige" at bounding box center [225, 145] width 20 height 20
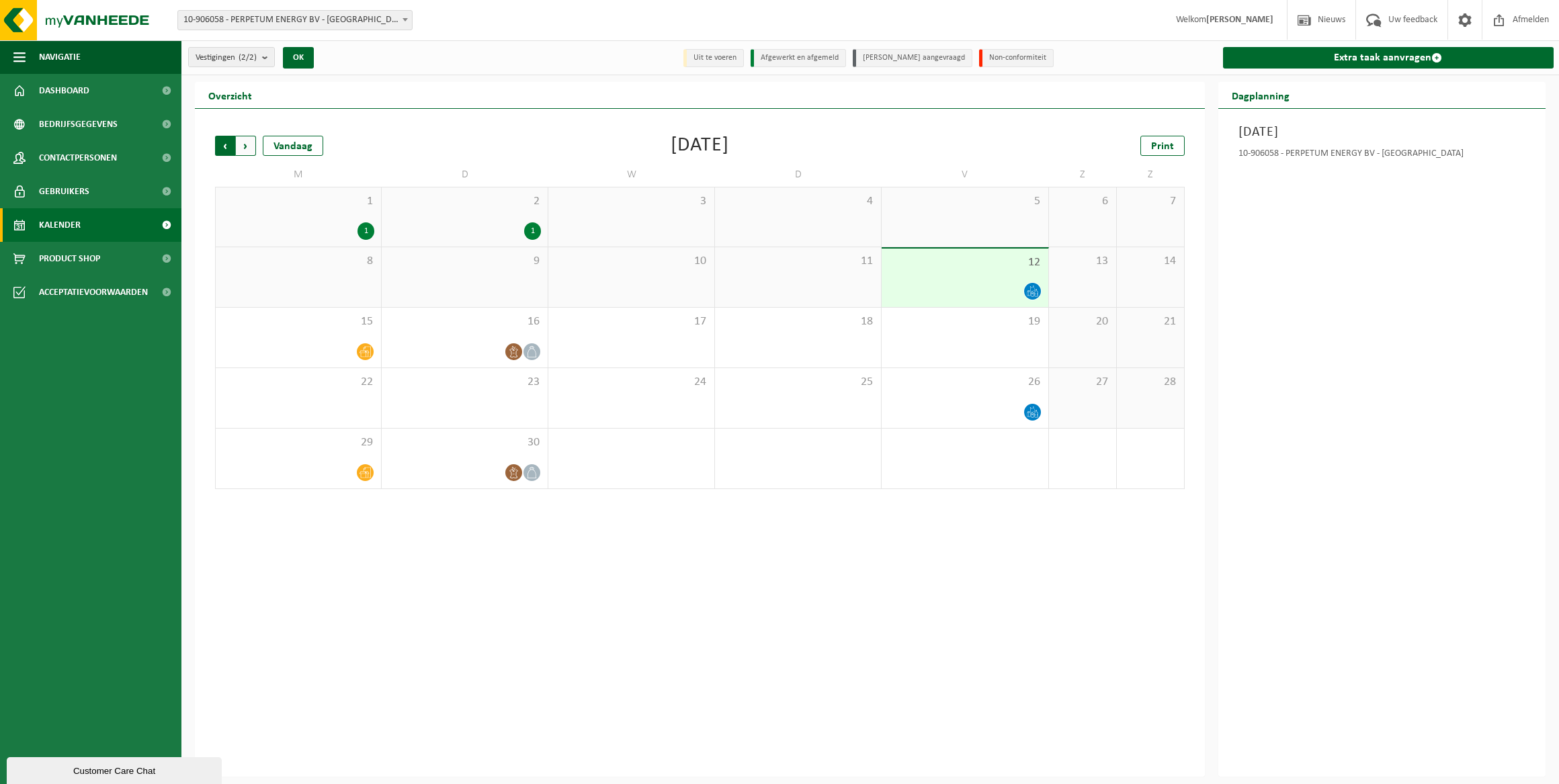
click at [243, 140] on span "Volgende" at bounding box center [246, 145] width 20 height 20
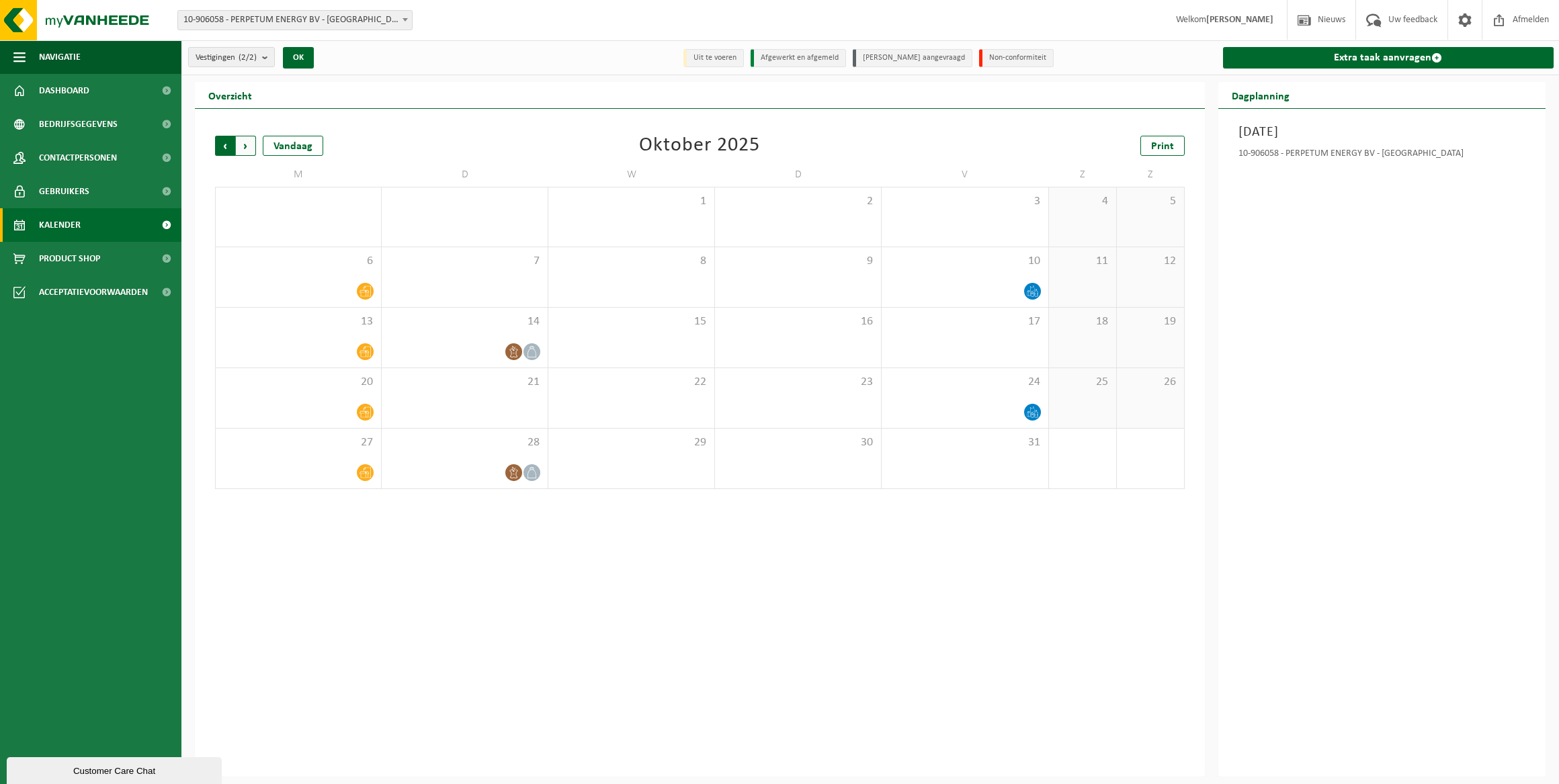
click at [248, 147] on span "Volgende" at bounding box center [246, 145] width 20 height 20
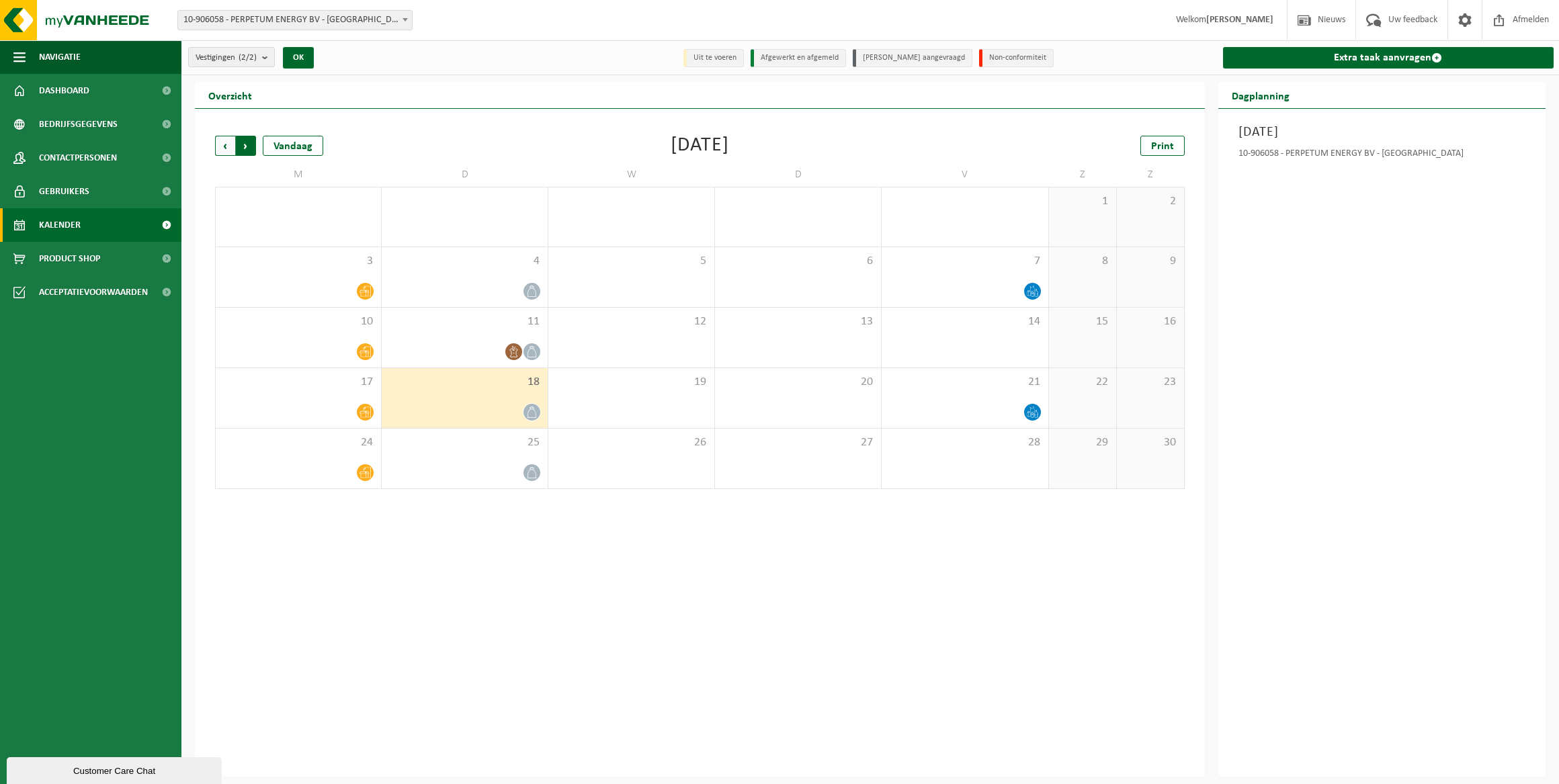
click at [228, 145] on span "Vorige" at bounding box center [225, 145] width 20 height 20
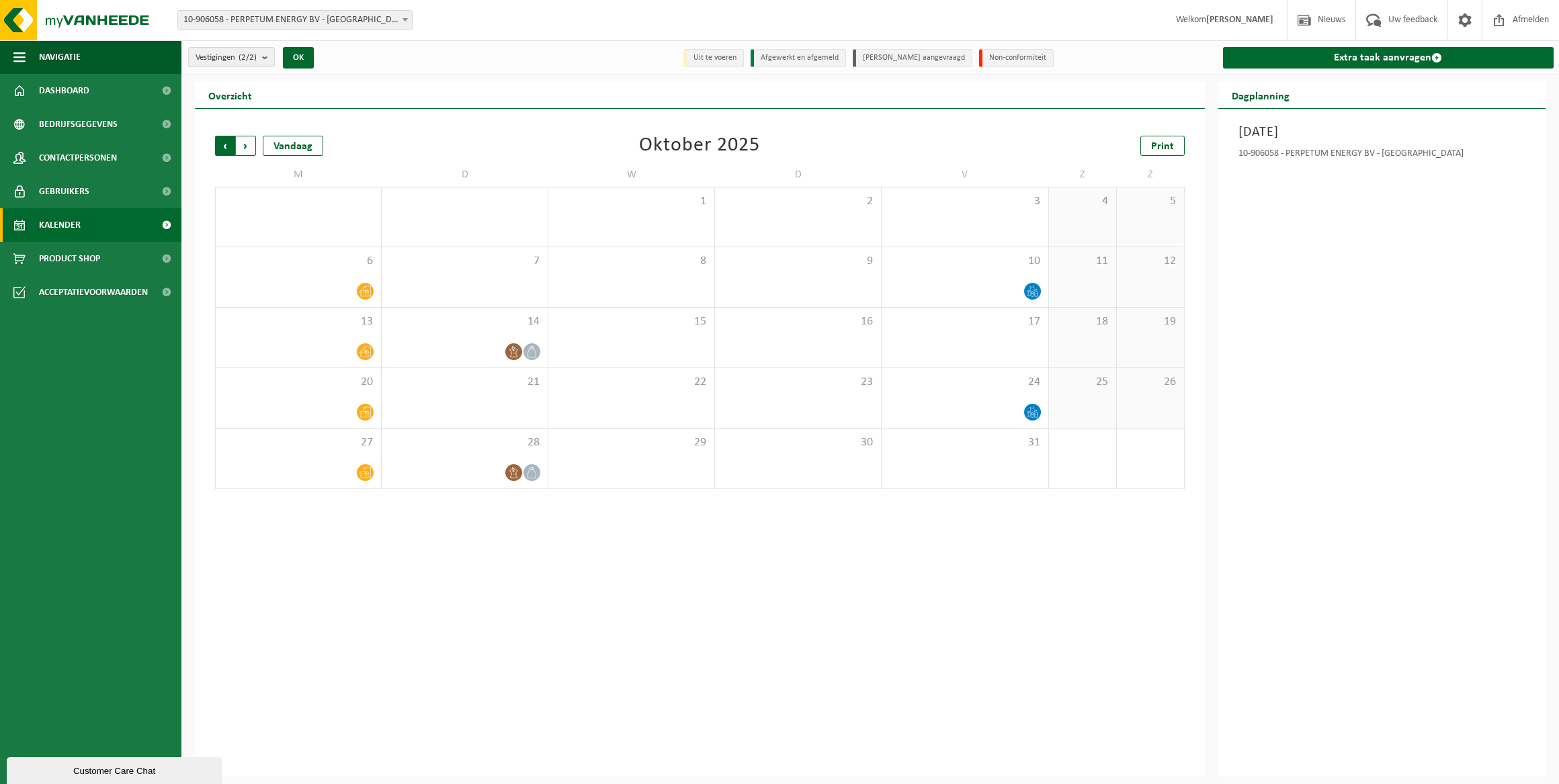
click at [248, 150] on span "Volgende" at bounding box center [246, 145] width 20 height 20
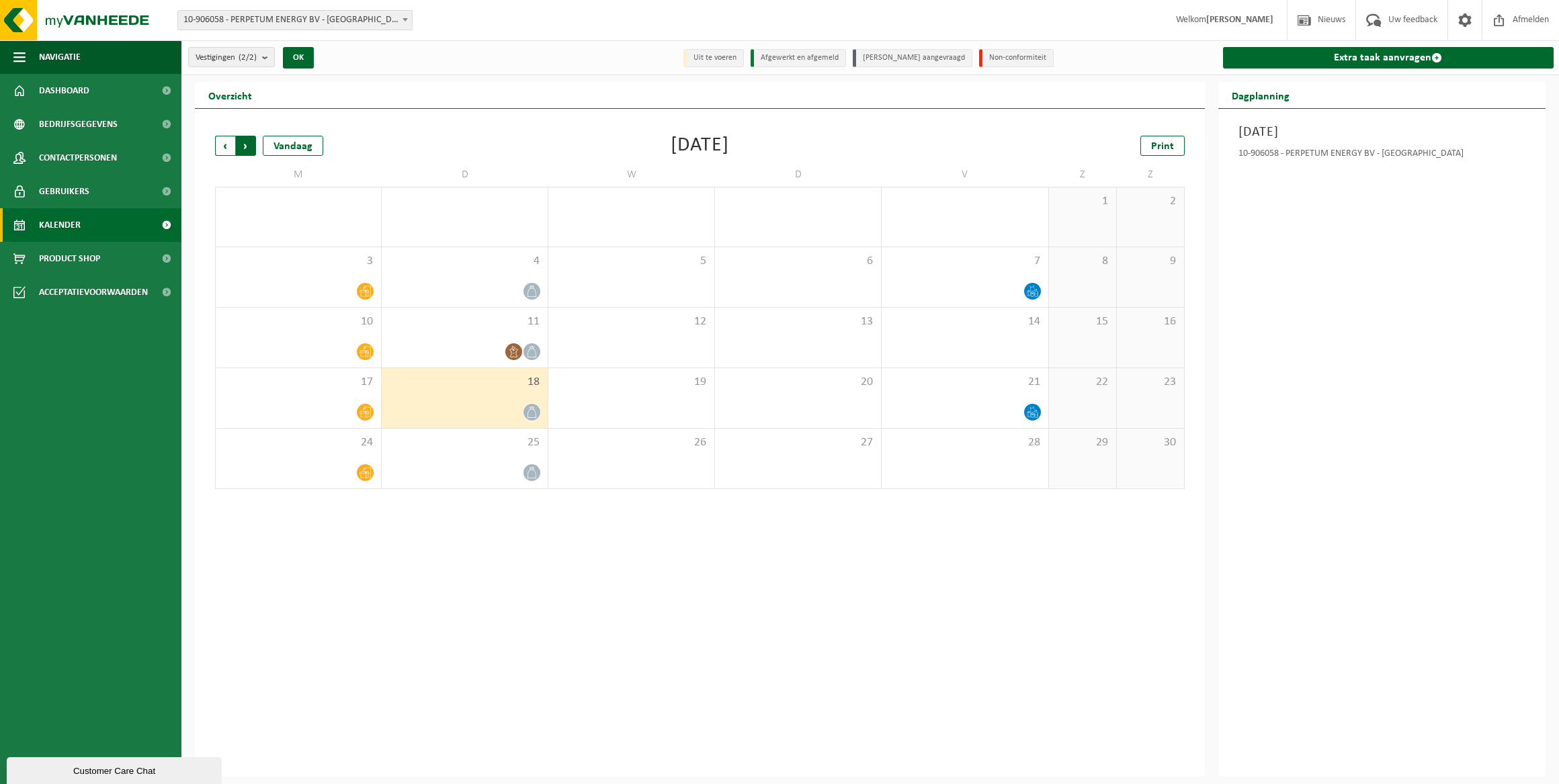
click at [227, 147] on span "Vorige" at bounding box center [225, 145] width 20 height 20
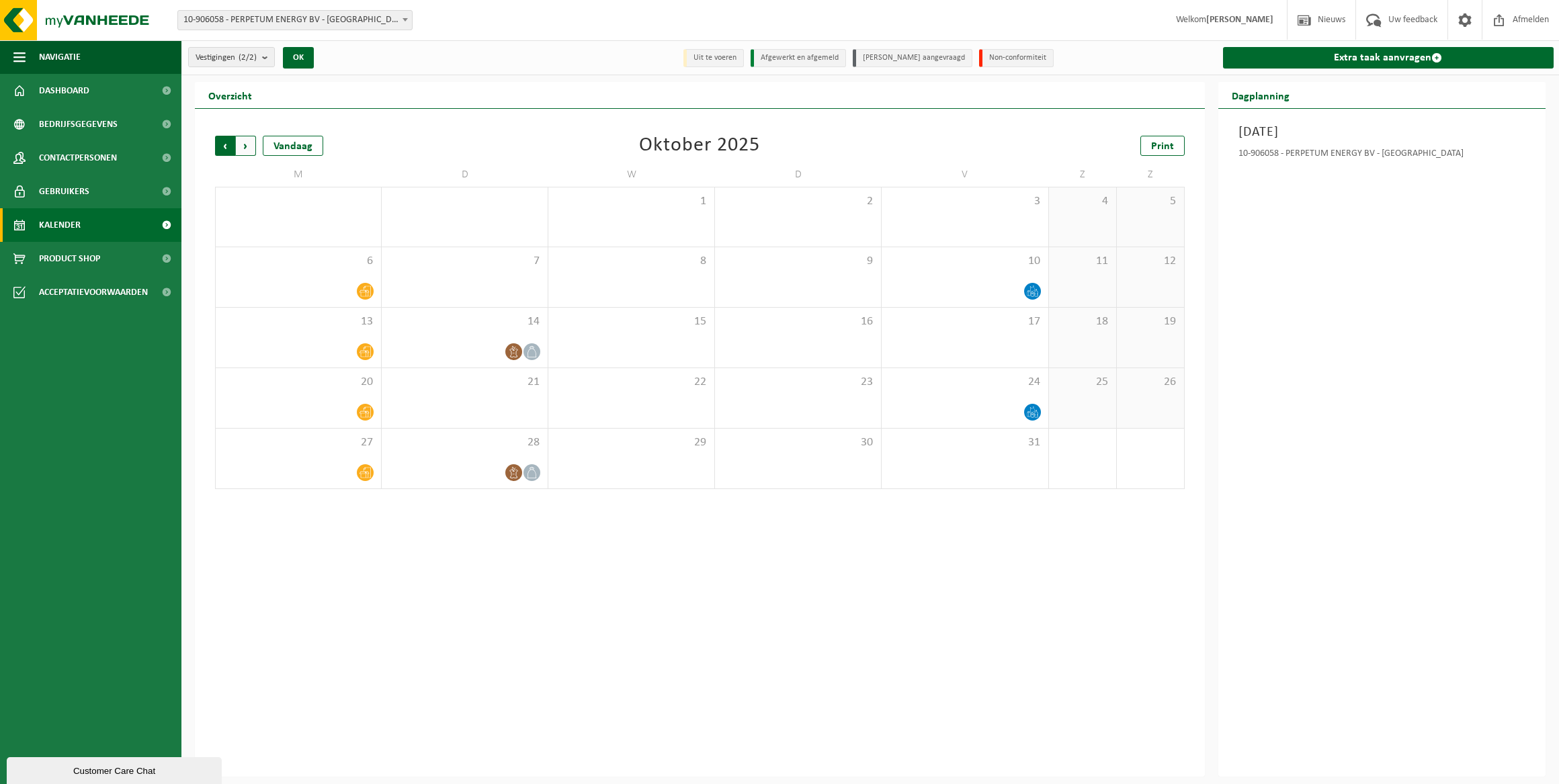
click at [241, 145] on span "Volgende" at bounding box center [246, 145] width 20 height 20
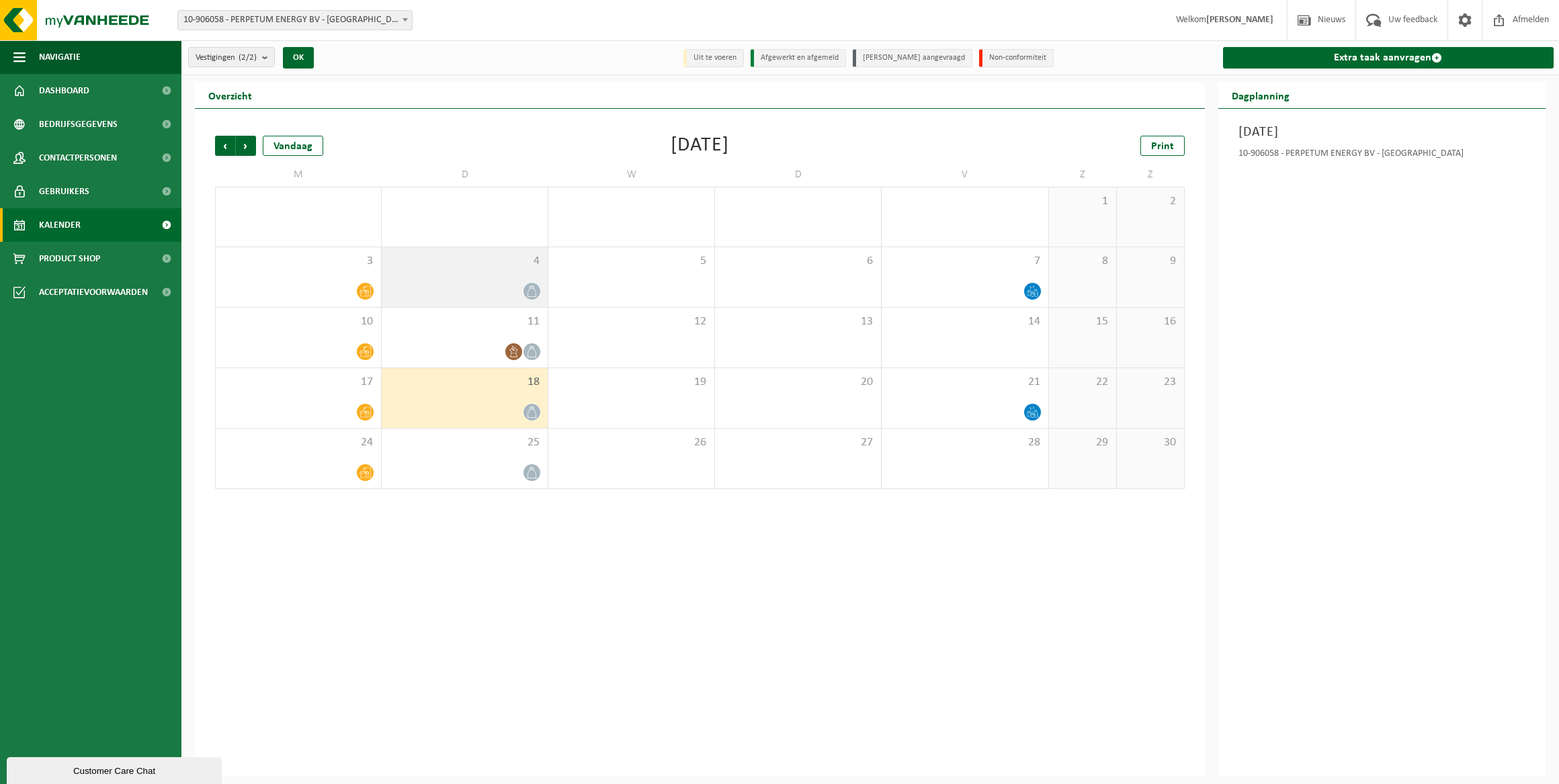
click at [536, 282] on div at bounding box center [465, 291] width 153 height 18
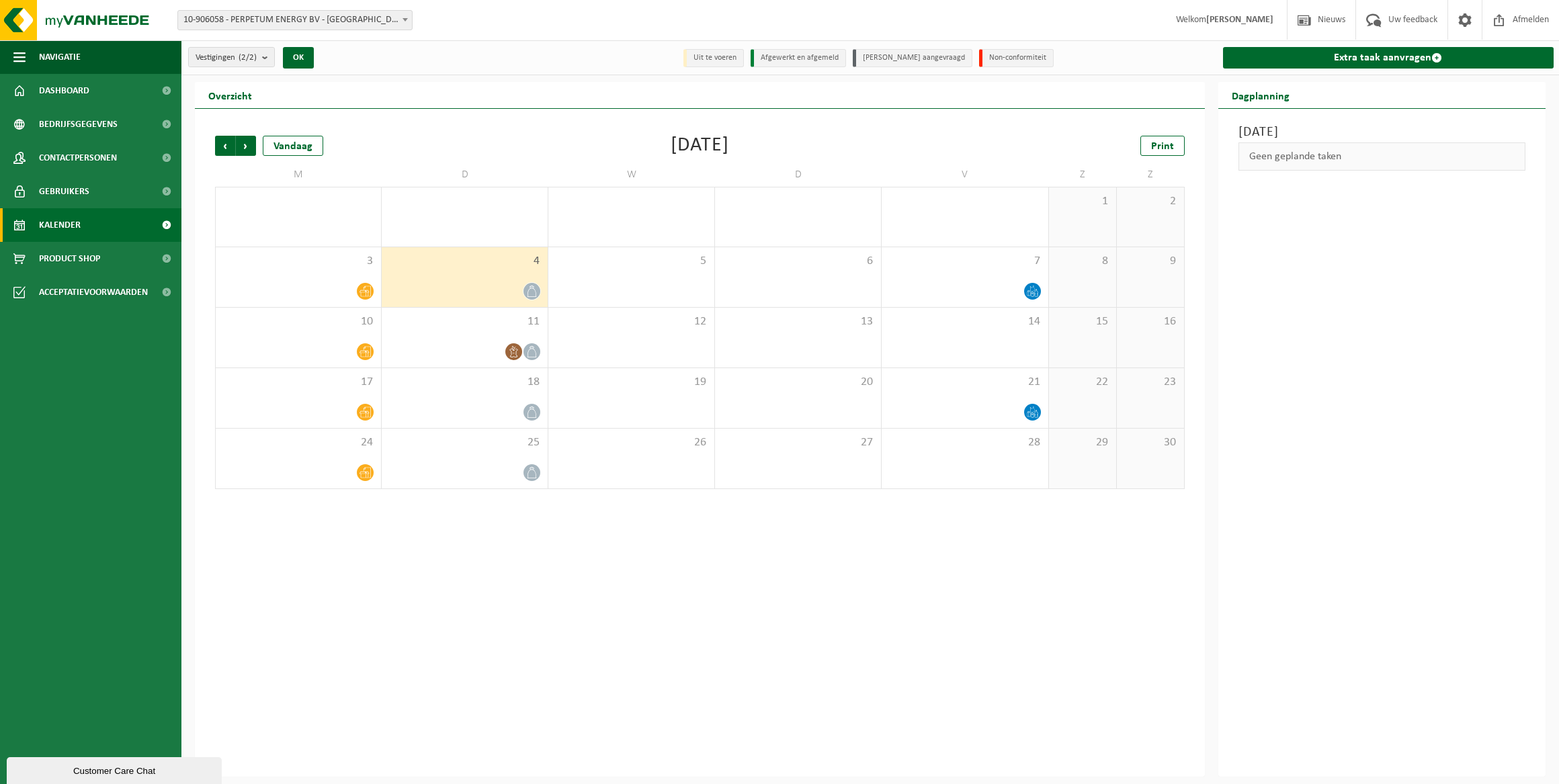
click at [449, 278] on div "4" at bounding box center [465, 277] width 166 height 59
click at [533, 285] on icon at bounding box center [532, 291] width 12 height 12
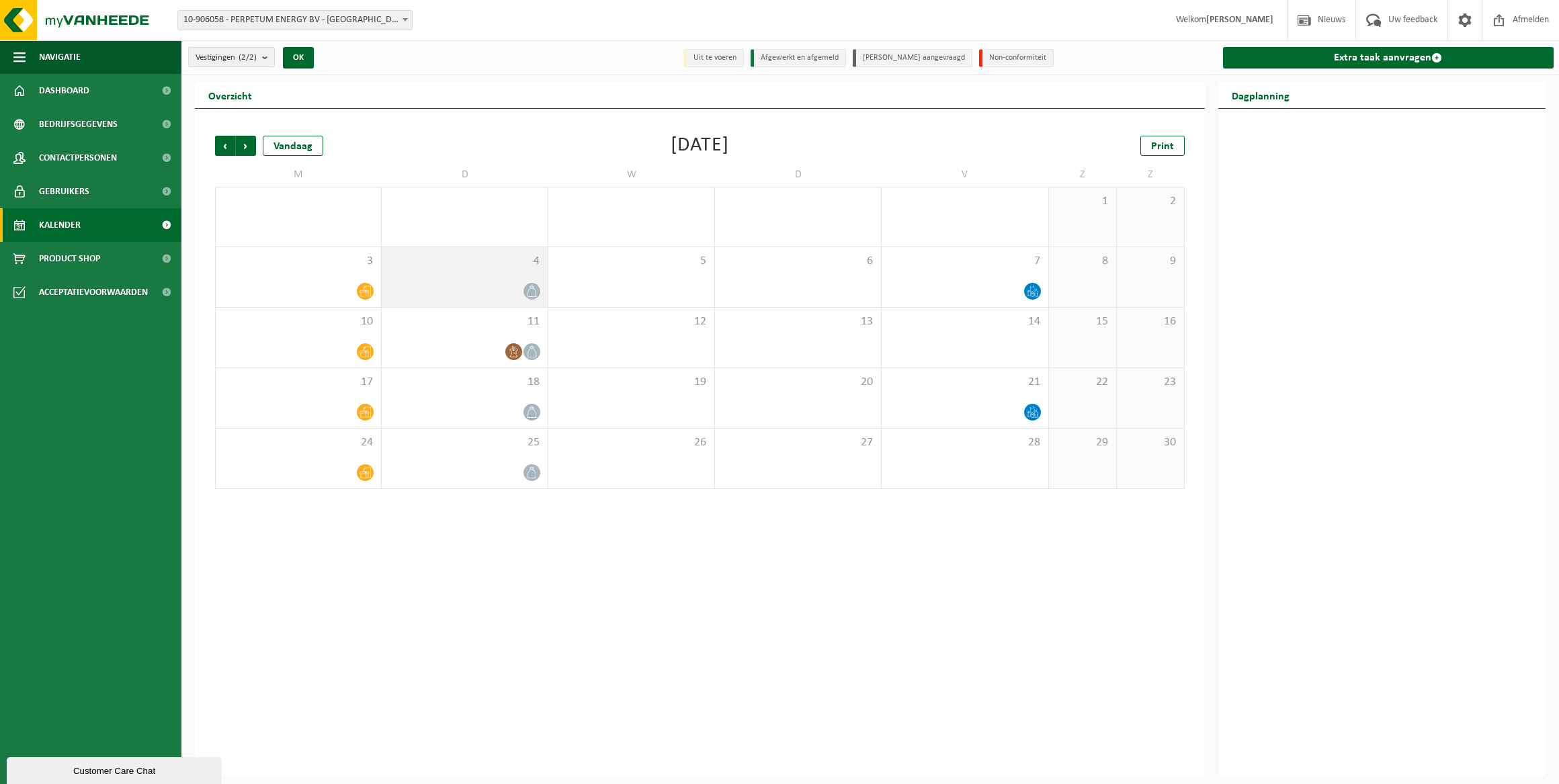
click at [533, 285] on icon at bounding box center [532, 291] width 12 height 12
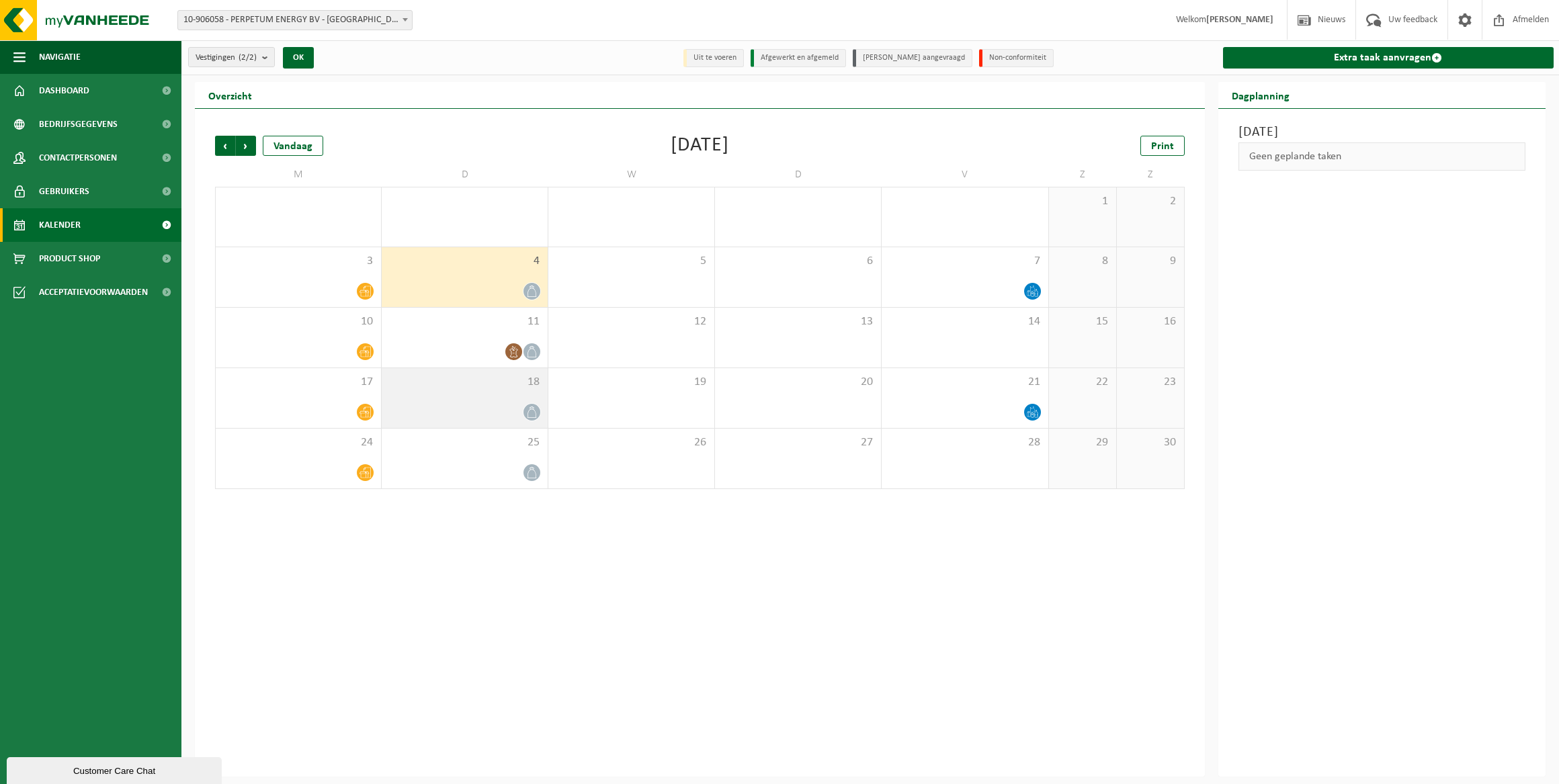
click at [477, 412] on div at bounding box center [465, 412] width 153 height 18
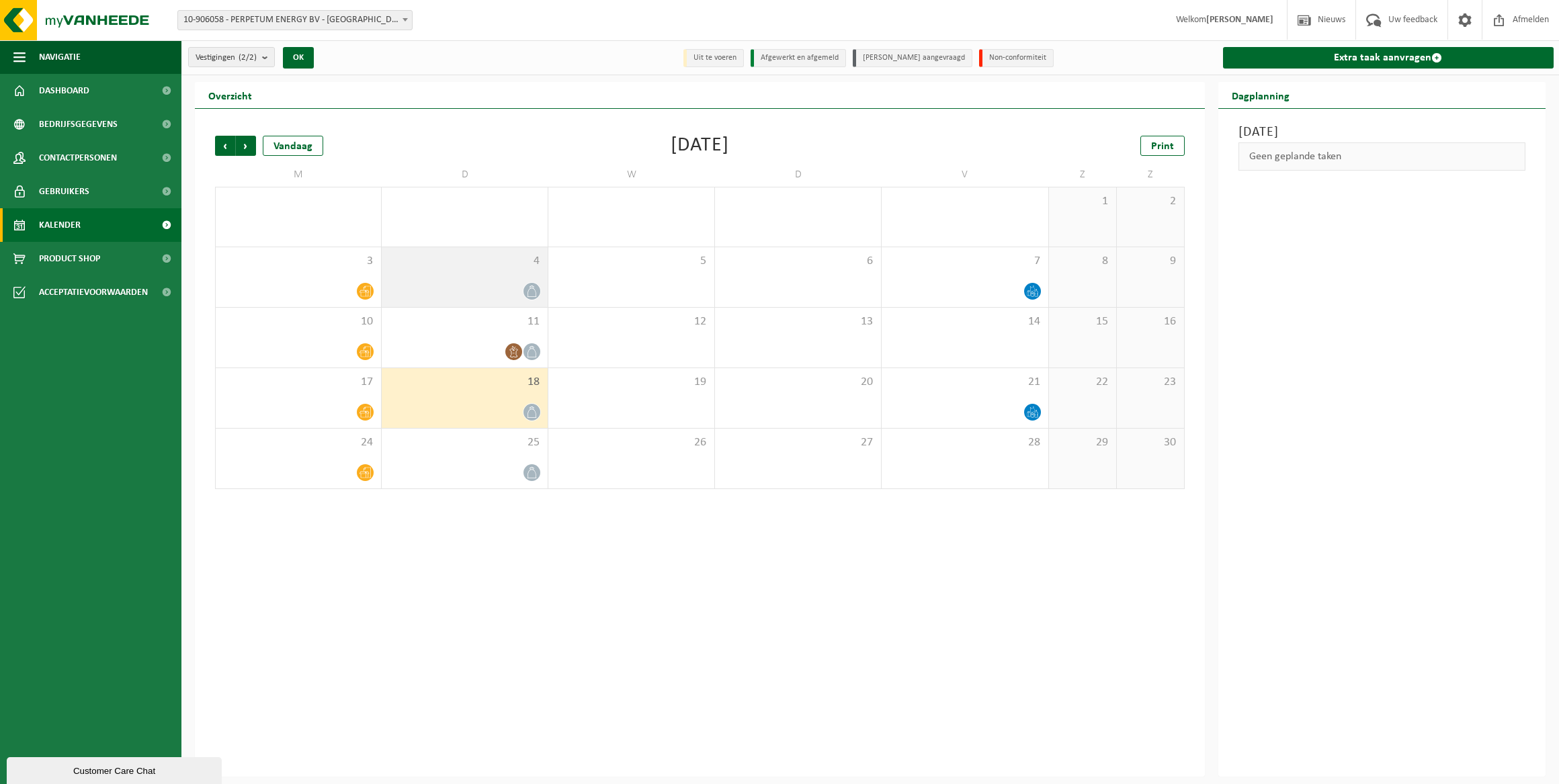
click at [493, 278] on div "4" at bounding box center [465, 277] width 166 height 59
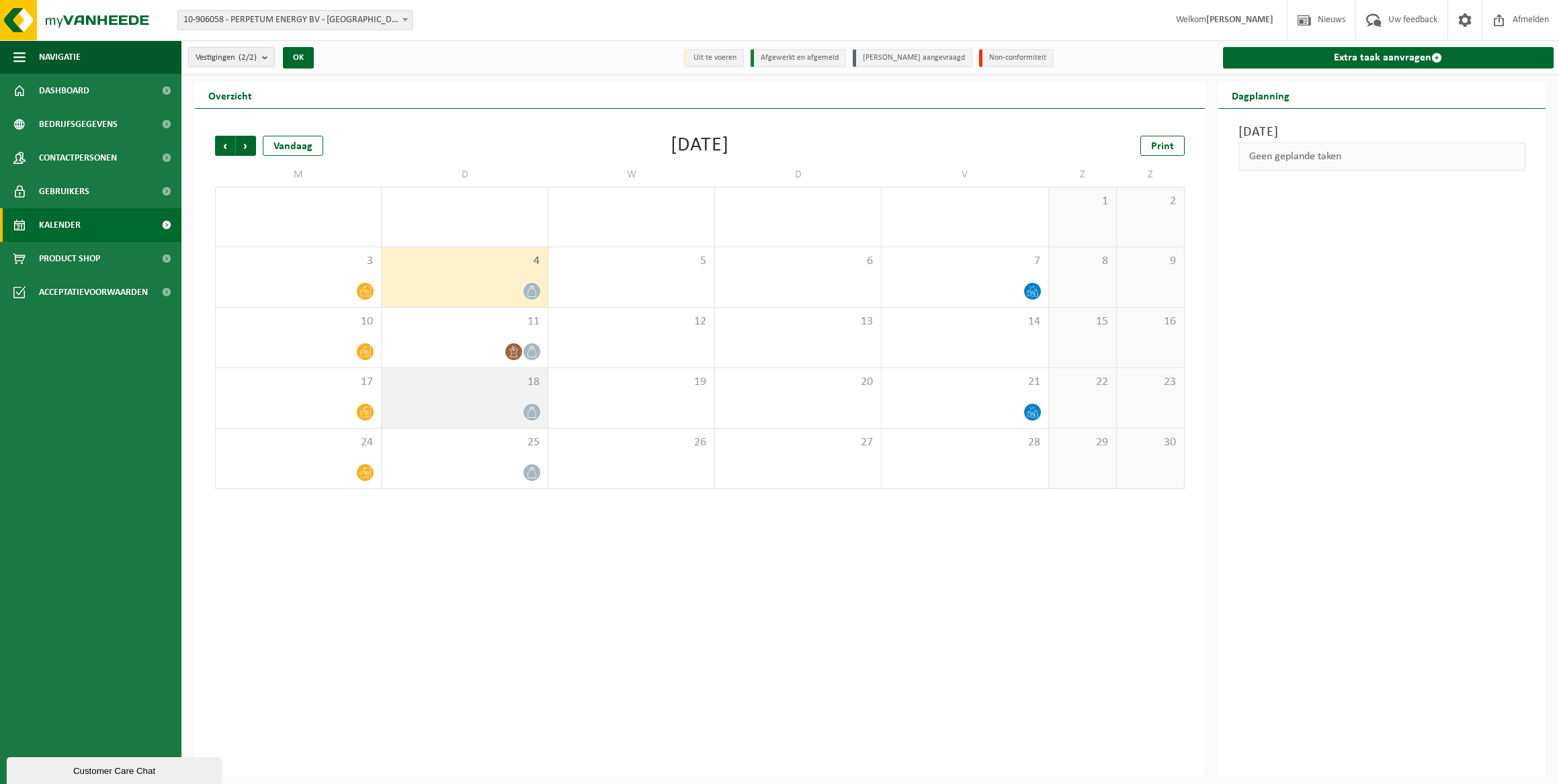
click at [483, 394] on div "18" at bounding box center [465, 397] width 166 height 59
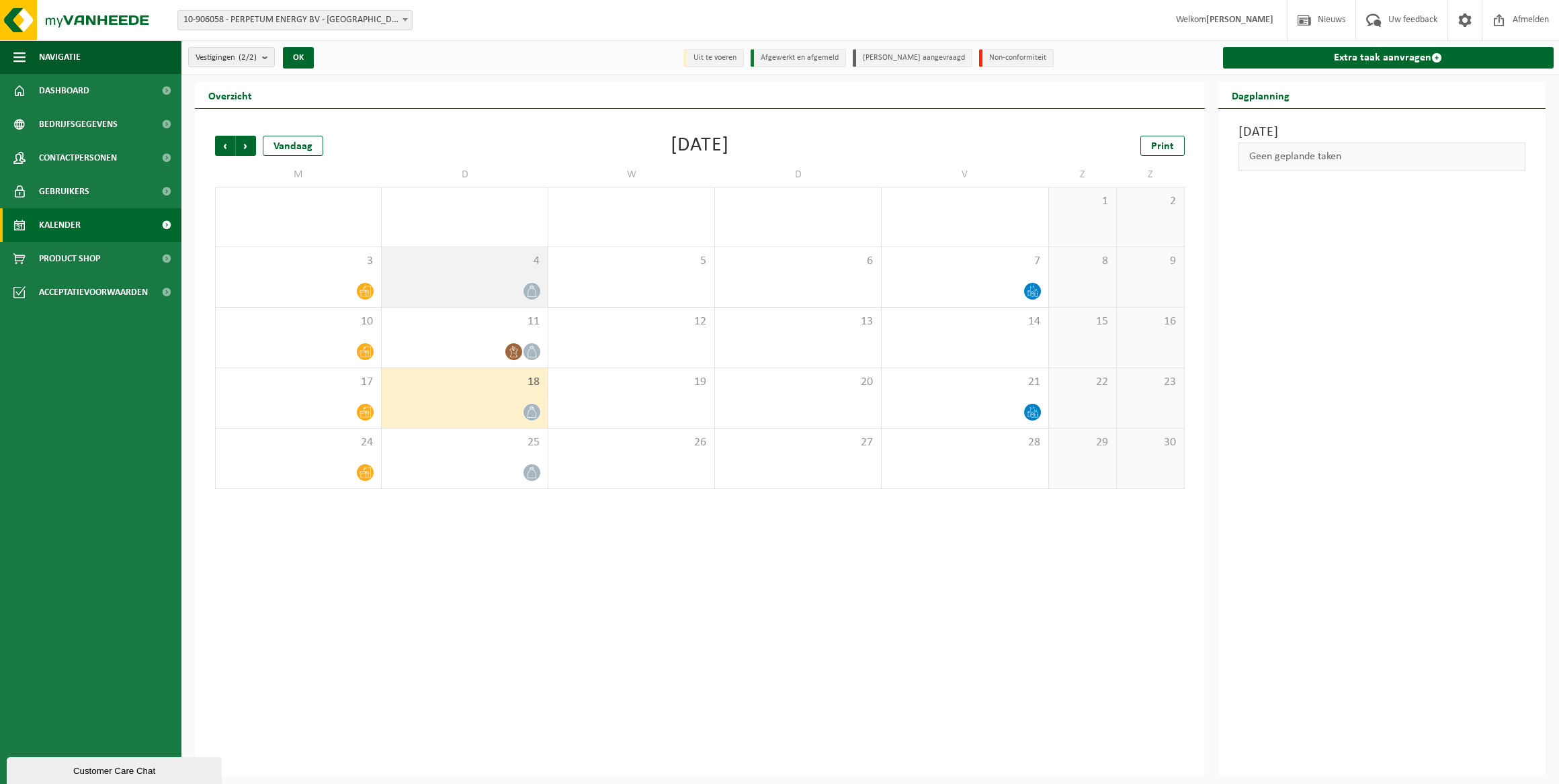
click at [508, 282] on div at bounding box center [465, 291] width 153 height 18
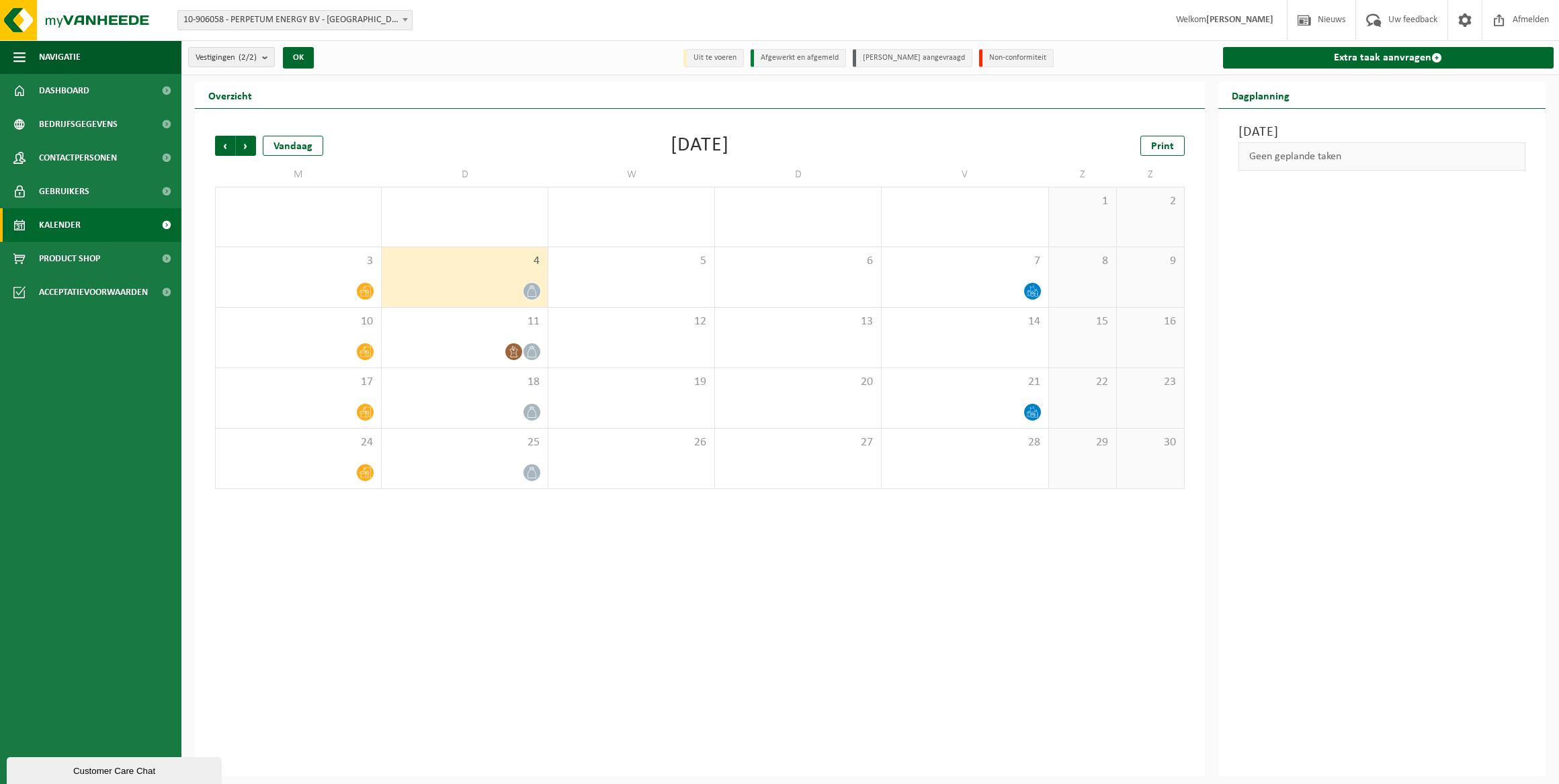
click at [508, 282] on div at bounding box center [465, 291] width 153 height 18
click at [231, 142] on span "Vorige" at bounding box center [225, 145] width 20 height 20
click at [246, 140] on span "Volgende" at bounding box center [246, 145] width 20 height 20
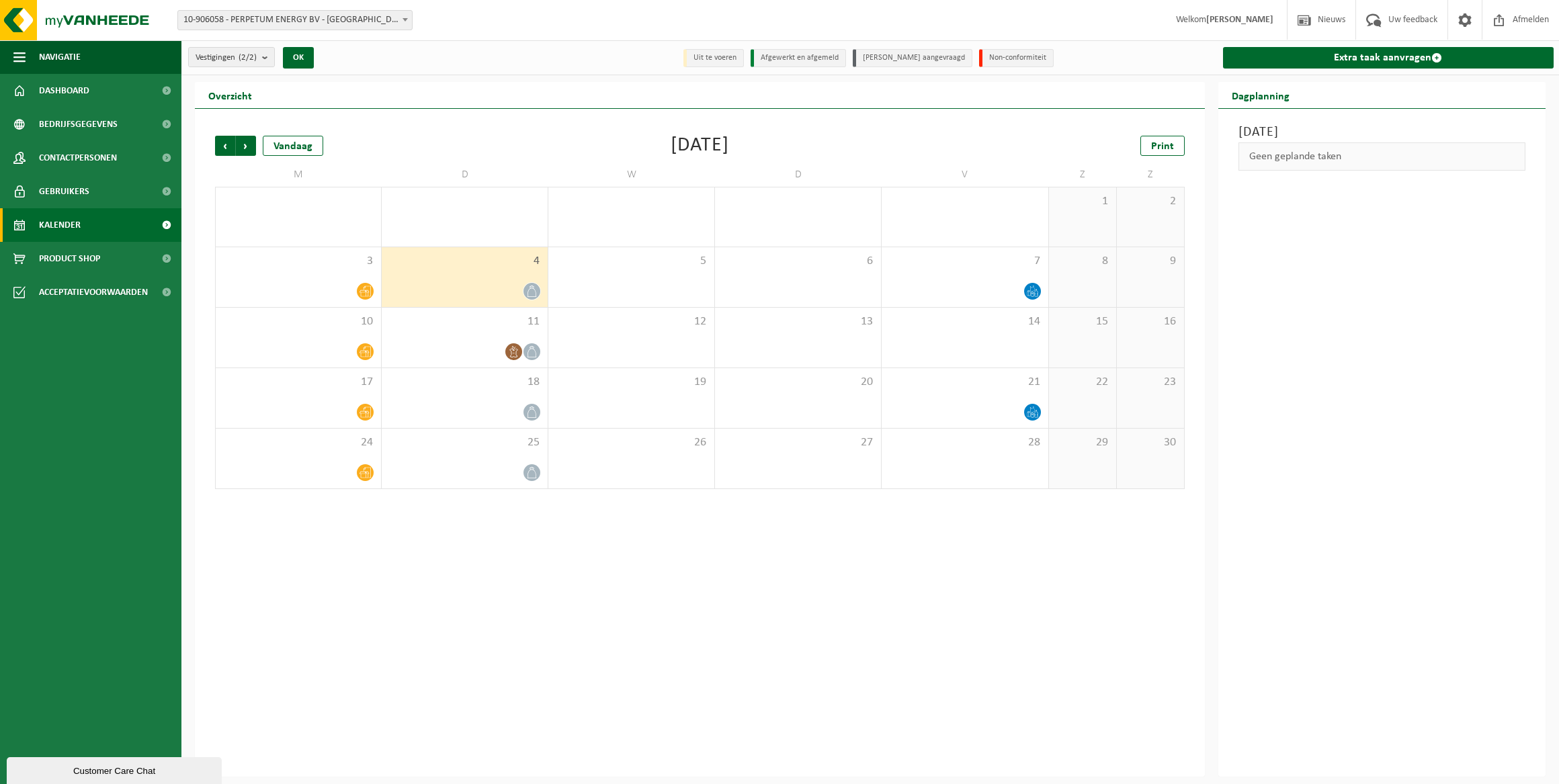
click at [526, 286] on icon at bounding box center [532, 291] width 12 height 12
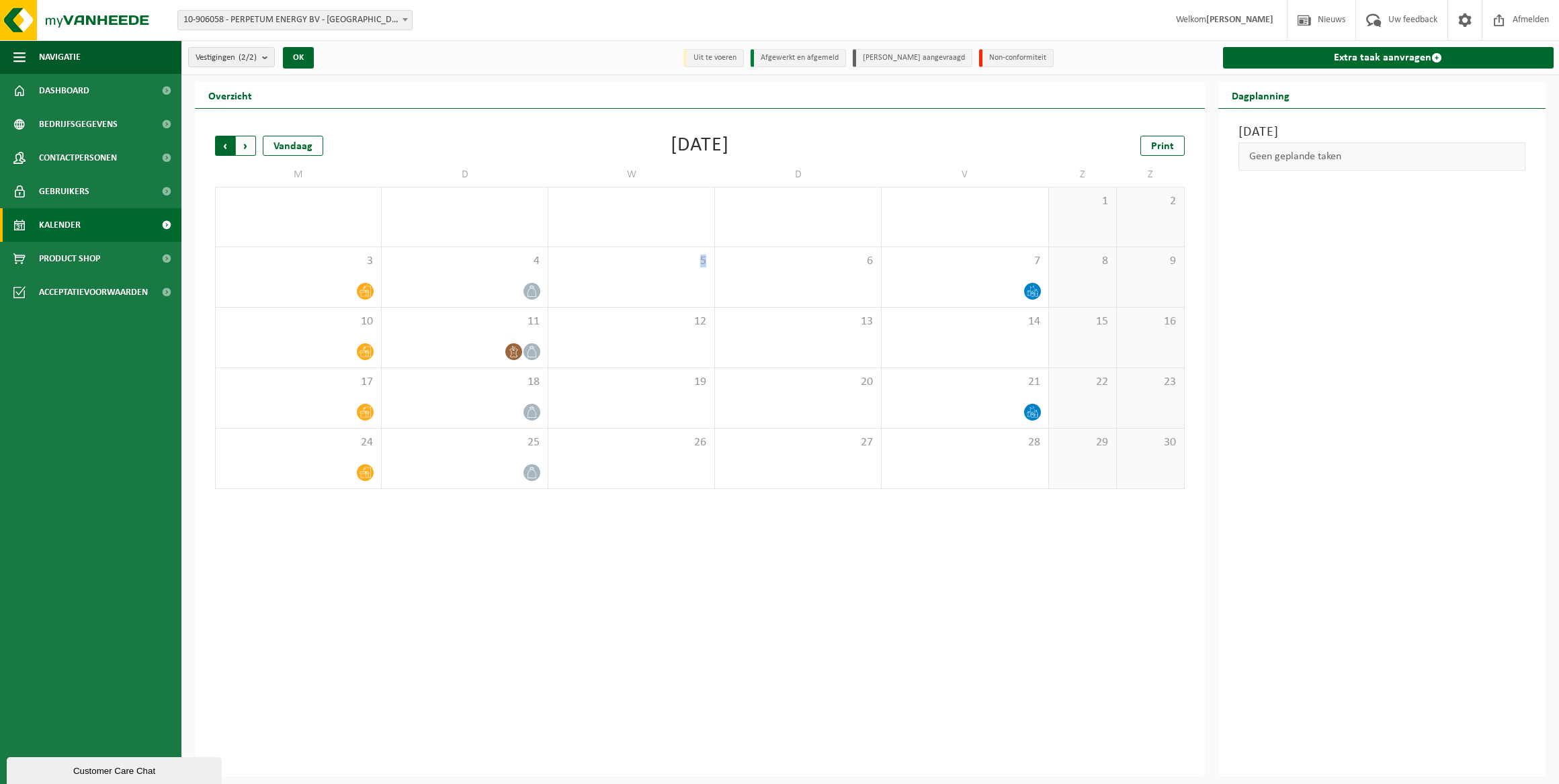
click at [240, 140] on span "Volgende" at bounding box center [246, 145] width 20 height 20
